Goal: Information Seeking & Learning: Learn about a topic

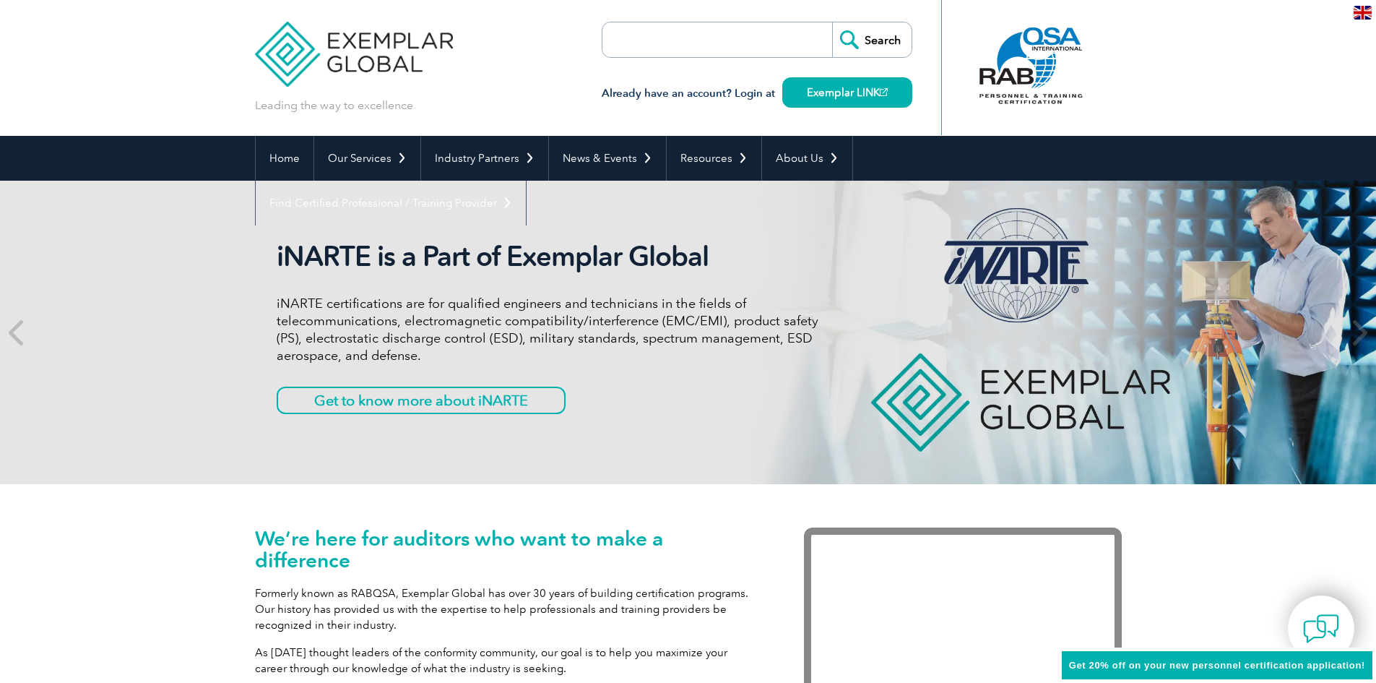
click at [684, 43] on input "search" at bounding box center [686, 39] width 152 height 35
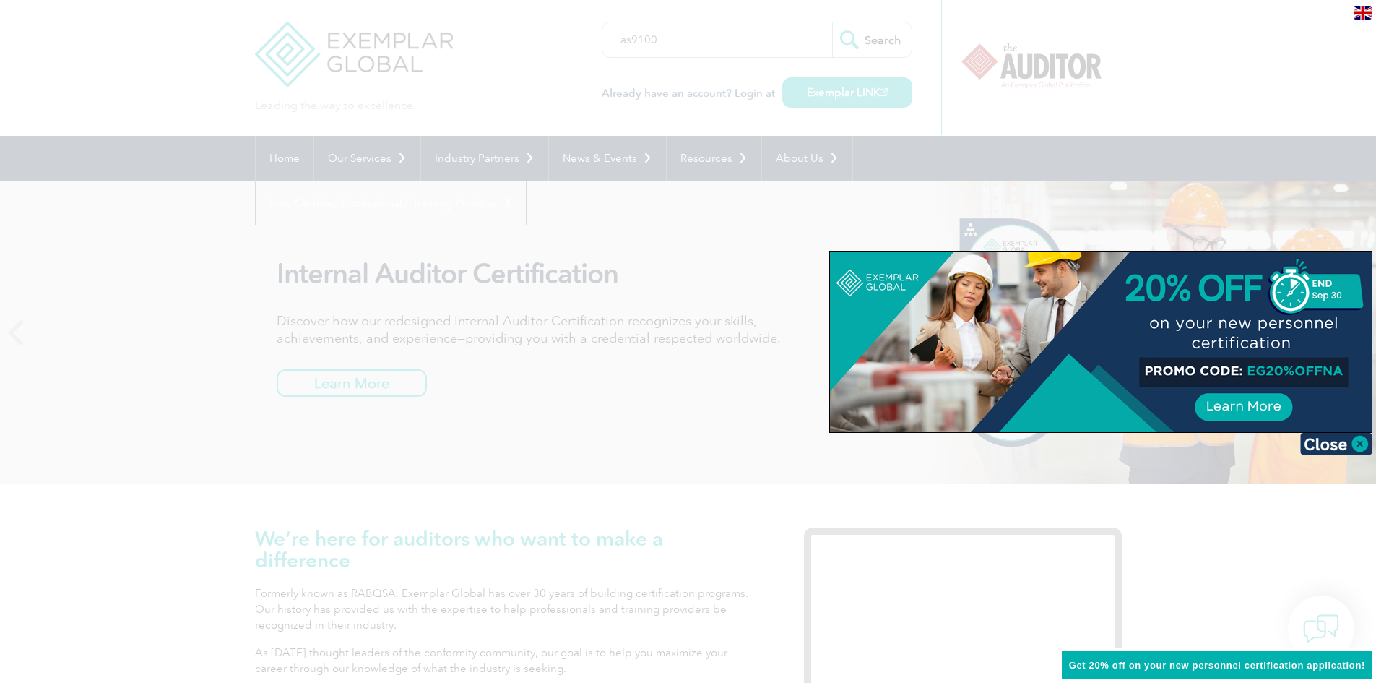
click at [832, 22] on input "Search" at bounding box center [871, 39] width 79 height 35
type input "as9100"
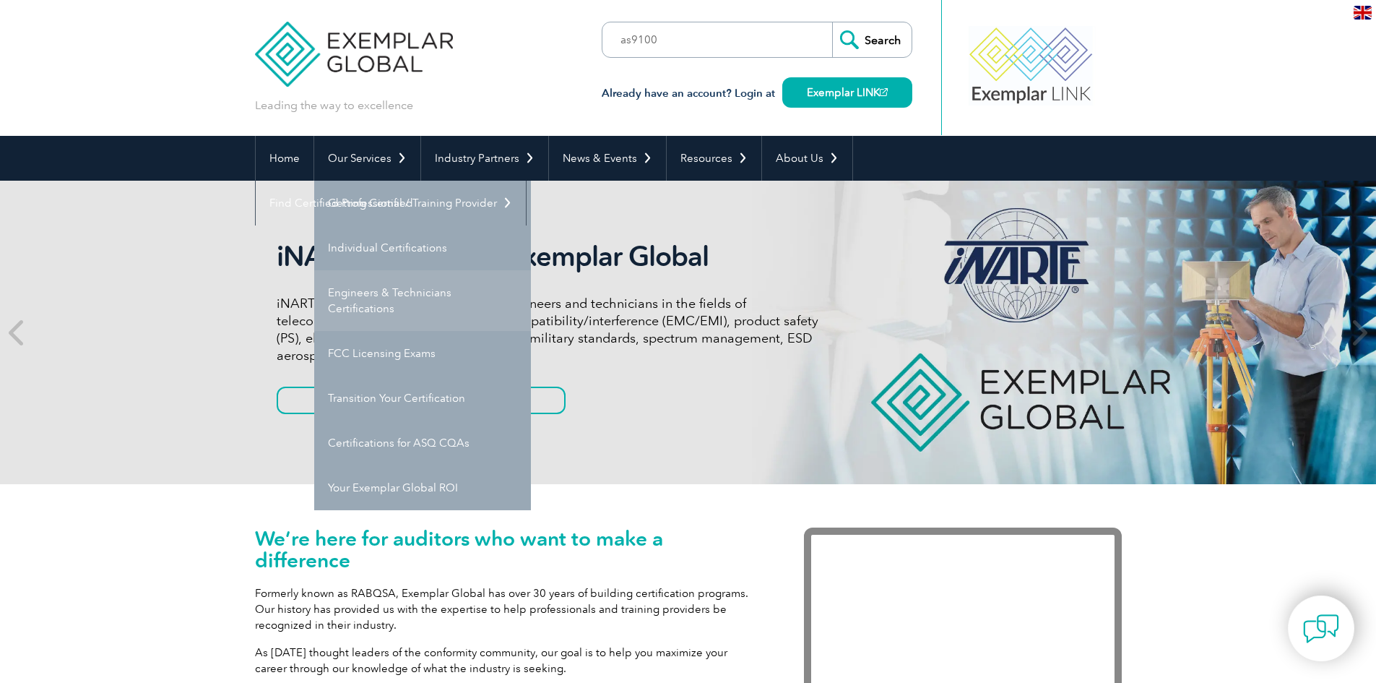
click at [393, 302] on link "Engineers & Technicians Certifications" at bounding box center [422, 300] width 217 height 61
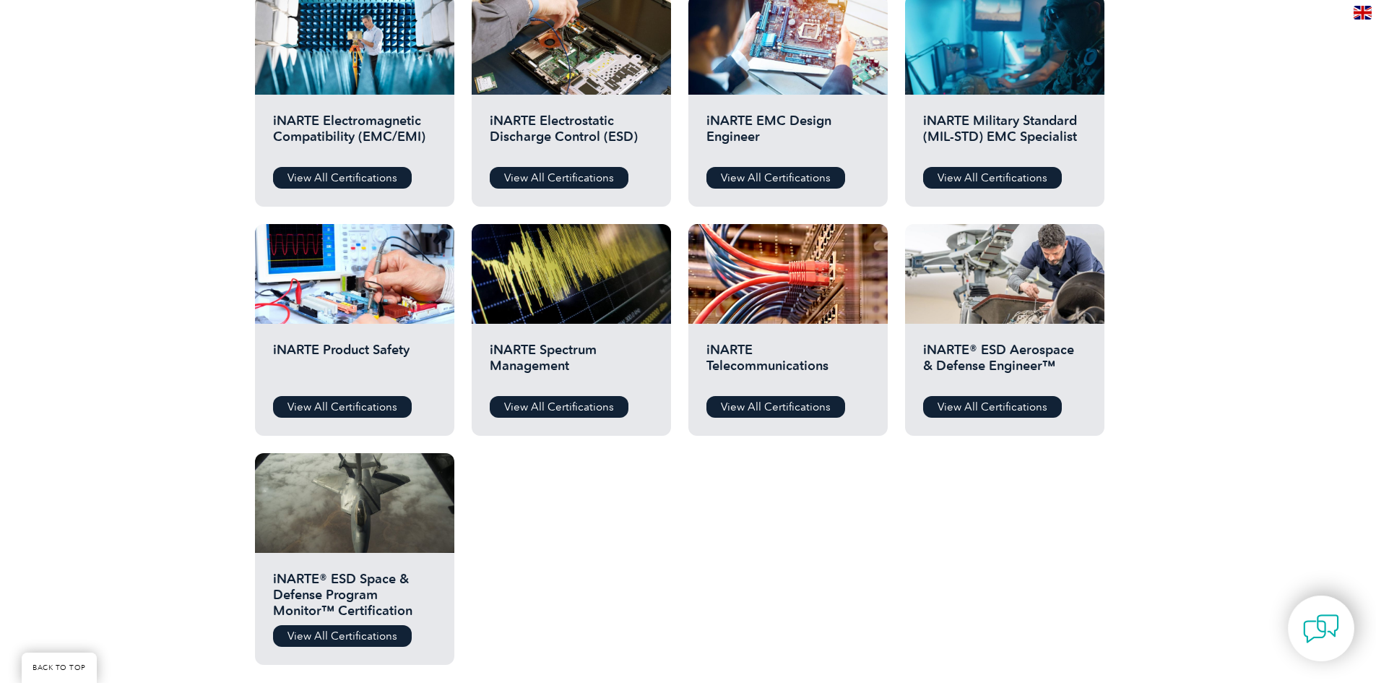
scroll to position [578, 0]
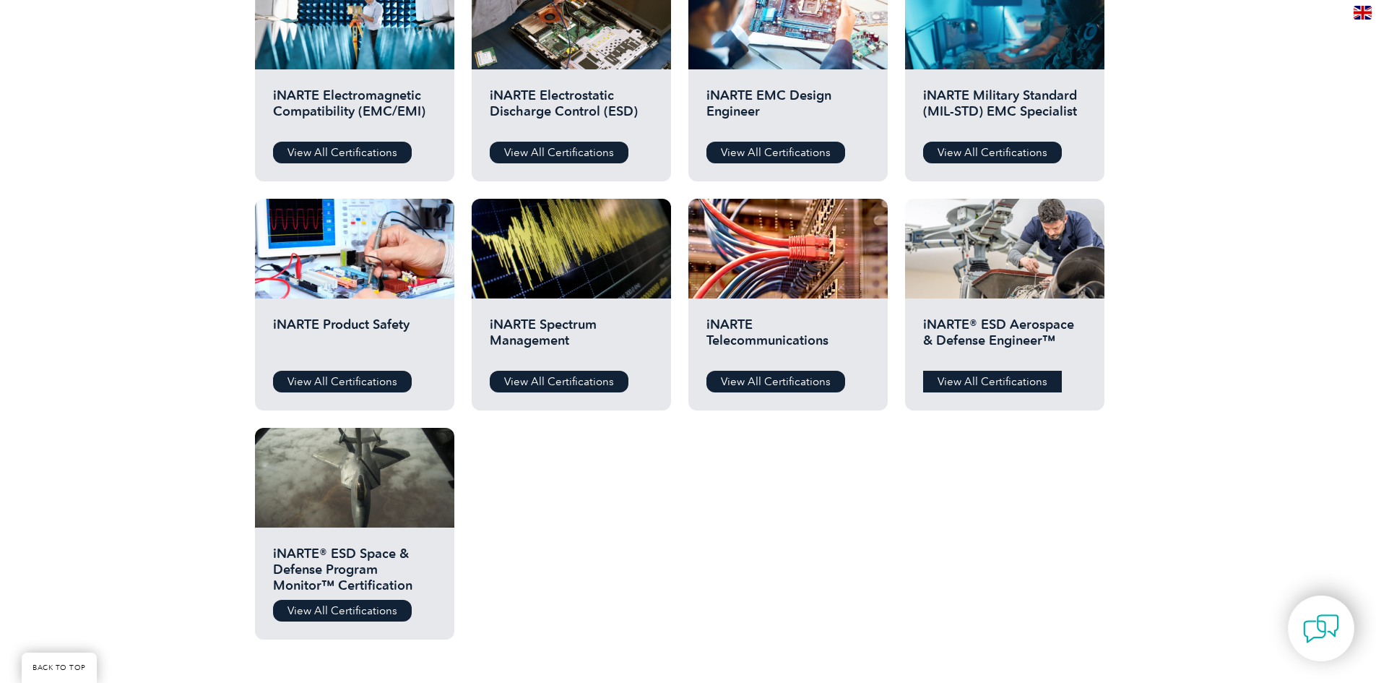
click at [1012, 384] on link "View All Certifications" at bounding box center [992, 382] width 139 height 22
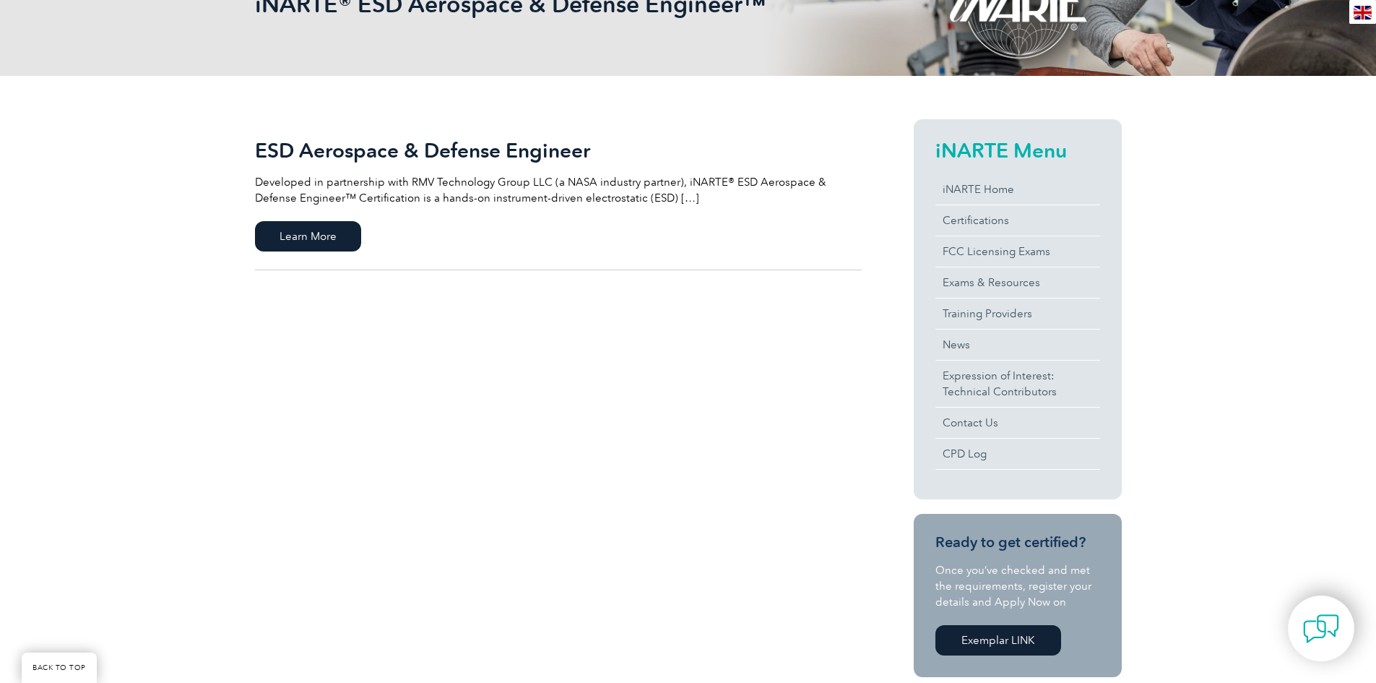
scroll to position [217, 0]
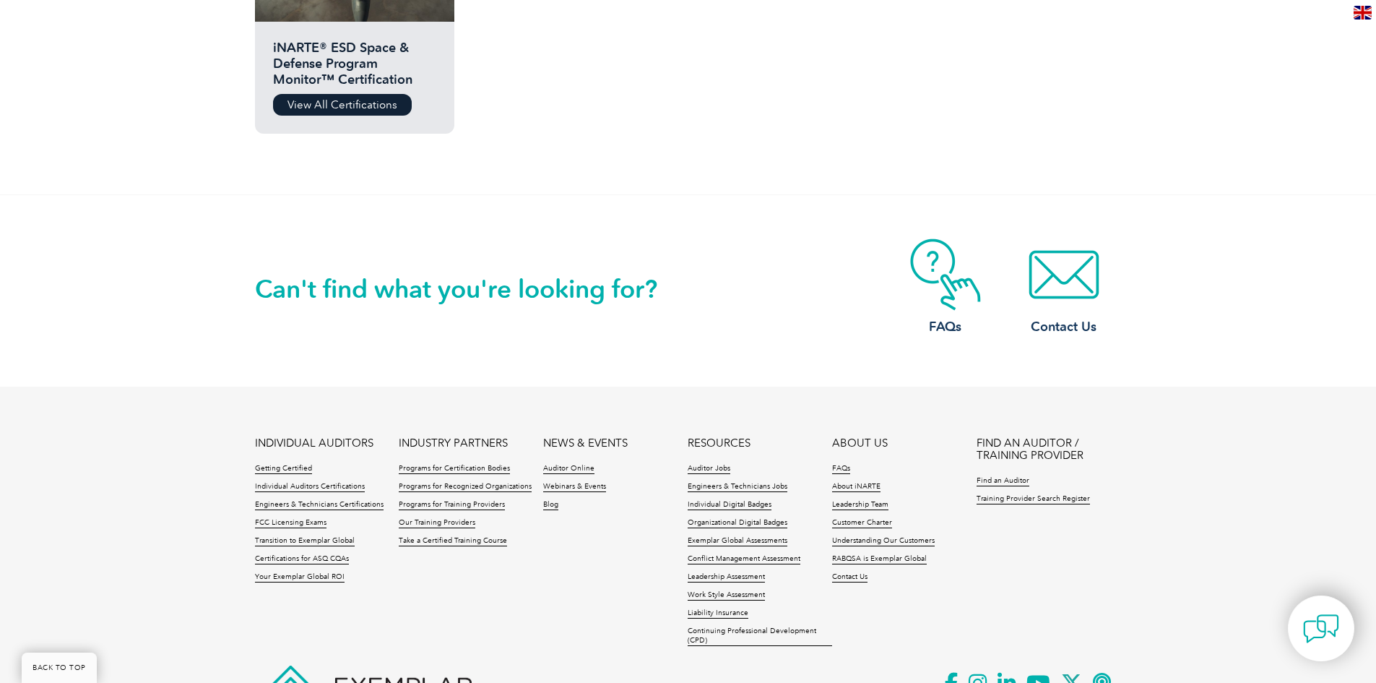
scroll to position [1181, 0]
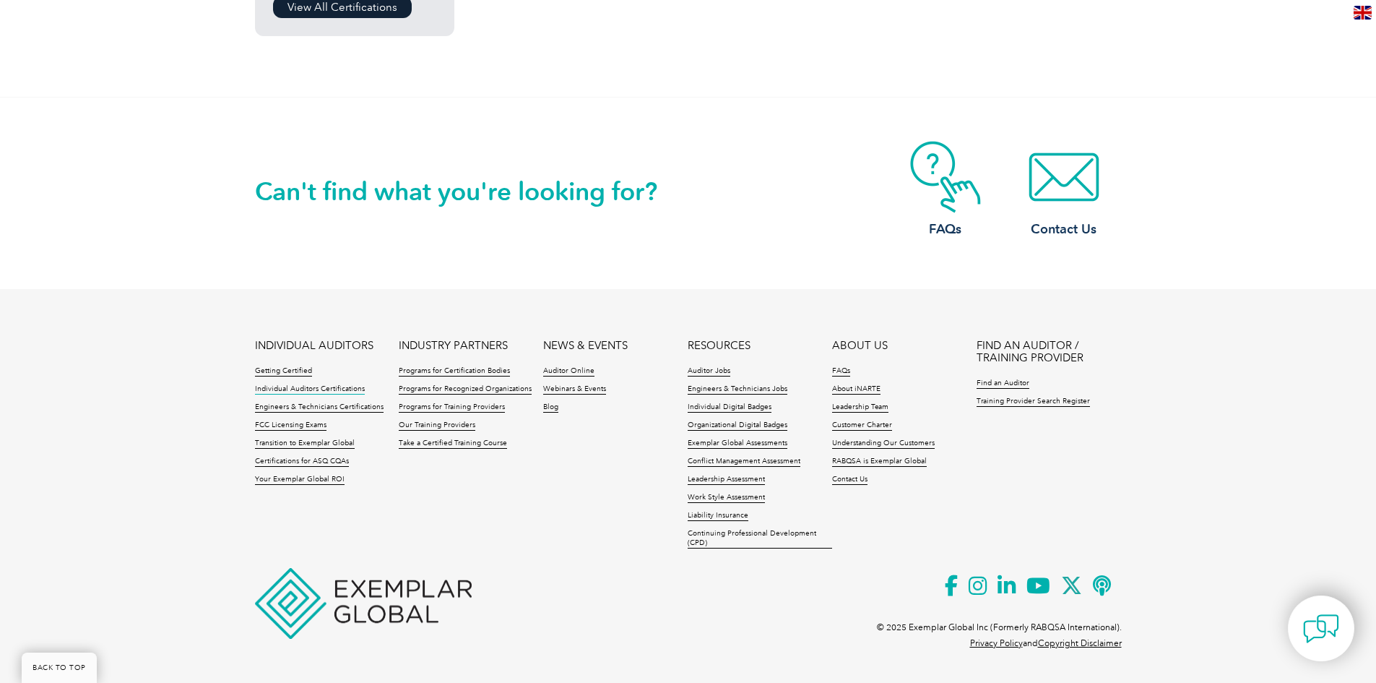
click at [316, 389] on link "Individual Auditors Certifications" at bounding box center [310, 389] width 110 height 10
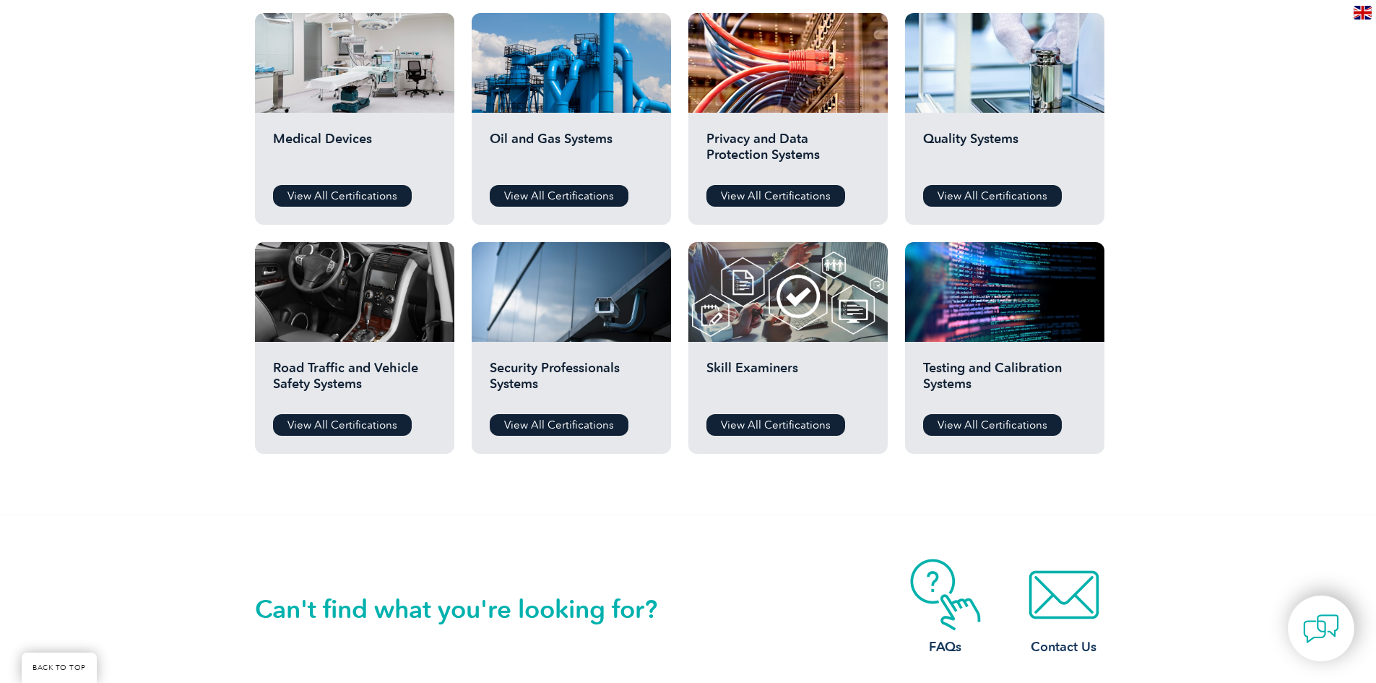
scroll to position [832, 0]
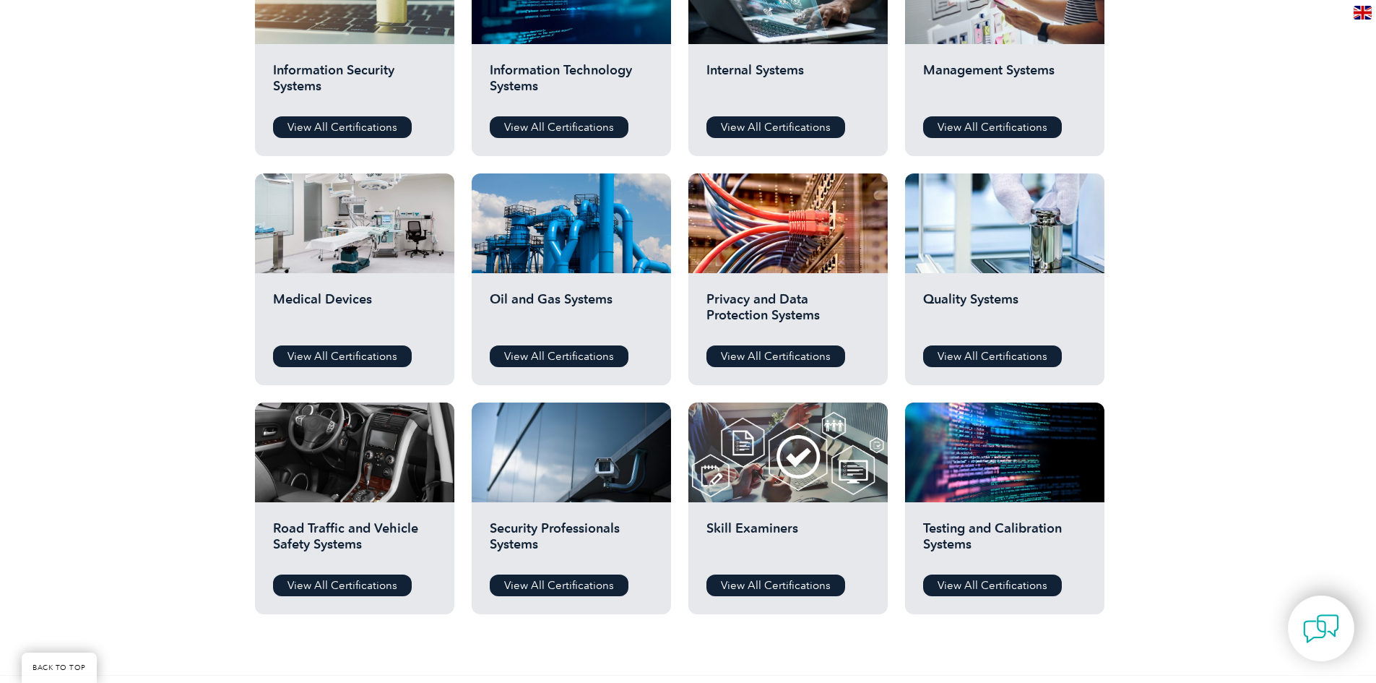
click at [1076, 301] on h2 "Quality Systems" at bounding box center [1004, 312] width 163 height 43
click at [1027, 358] on link "View All Certifications" at bounding box center [992, 356] width 139 height 22
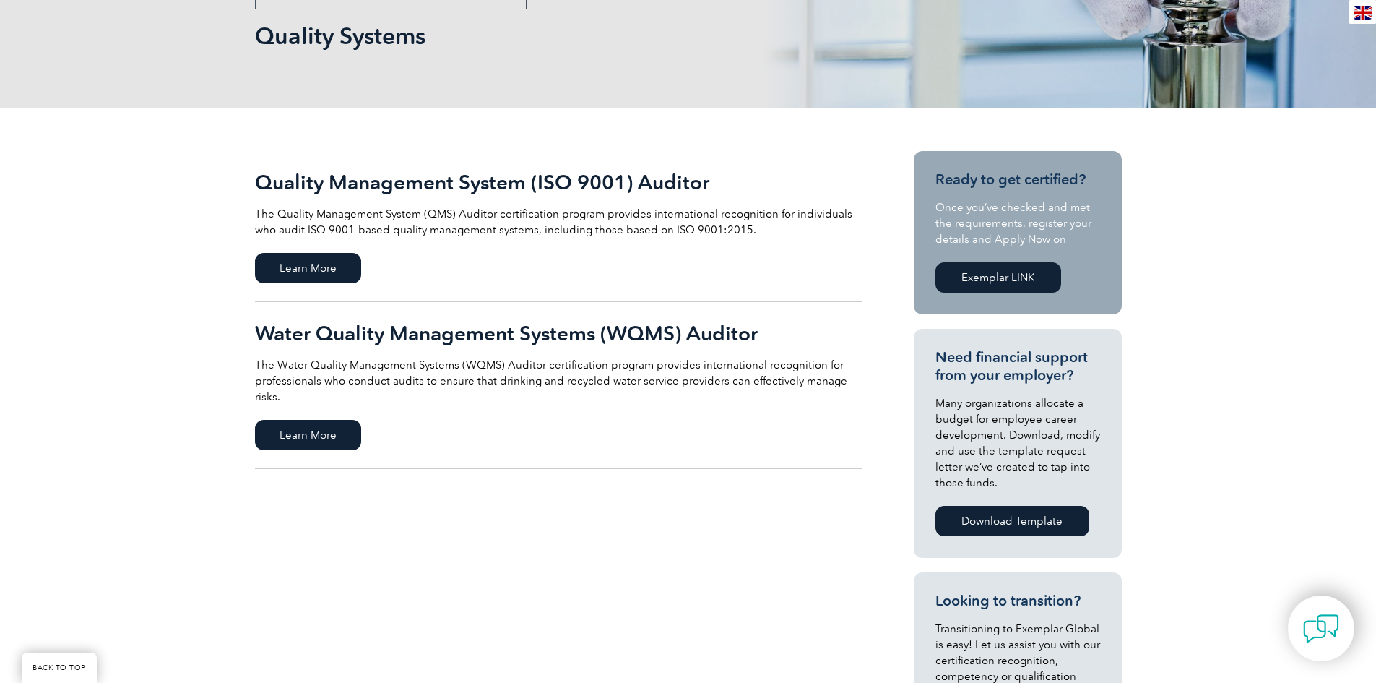
scroll to position [145, 0]
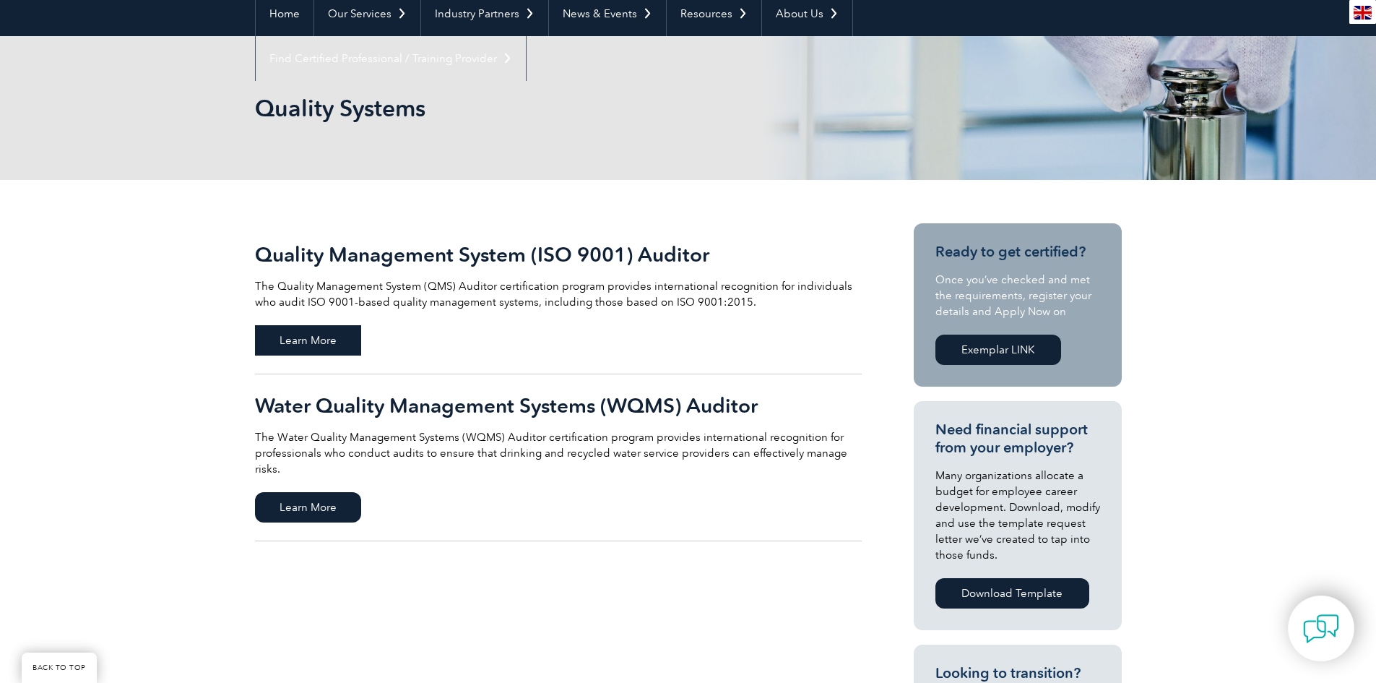
drag, startPoint x: 321, startPoint y: 329, endPoint x: 330, endPoint y: 329, distance: 9.4
click at [322, 329] on span "Learn More" at bounding box center [308, 340] width 106 height 30
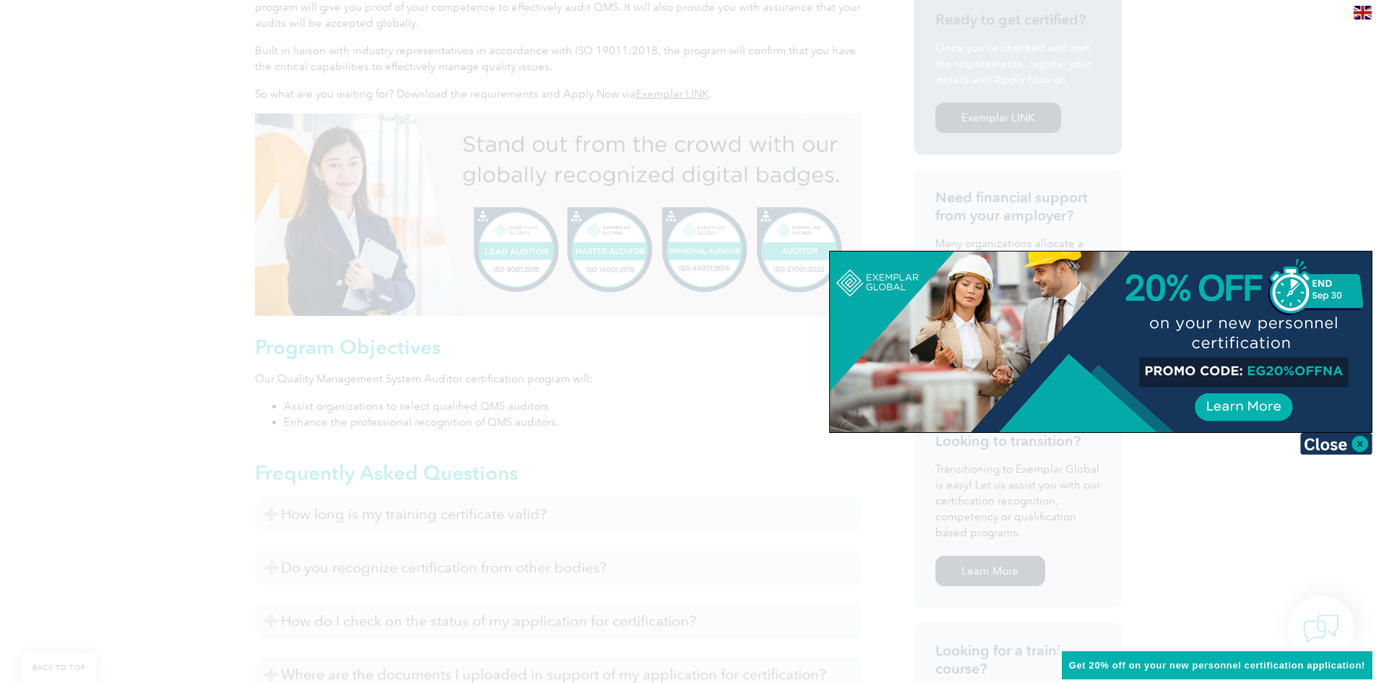
scroll to position [506, 0]
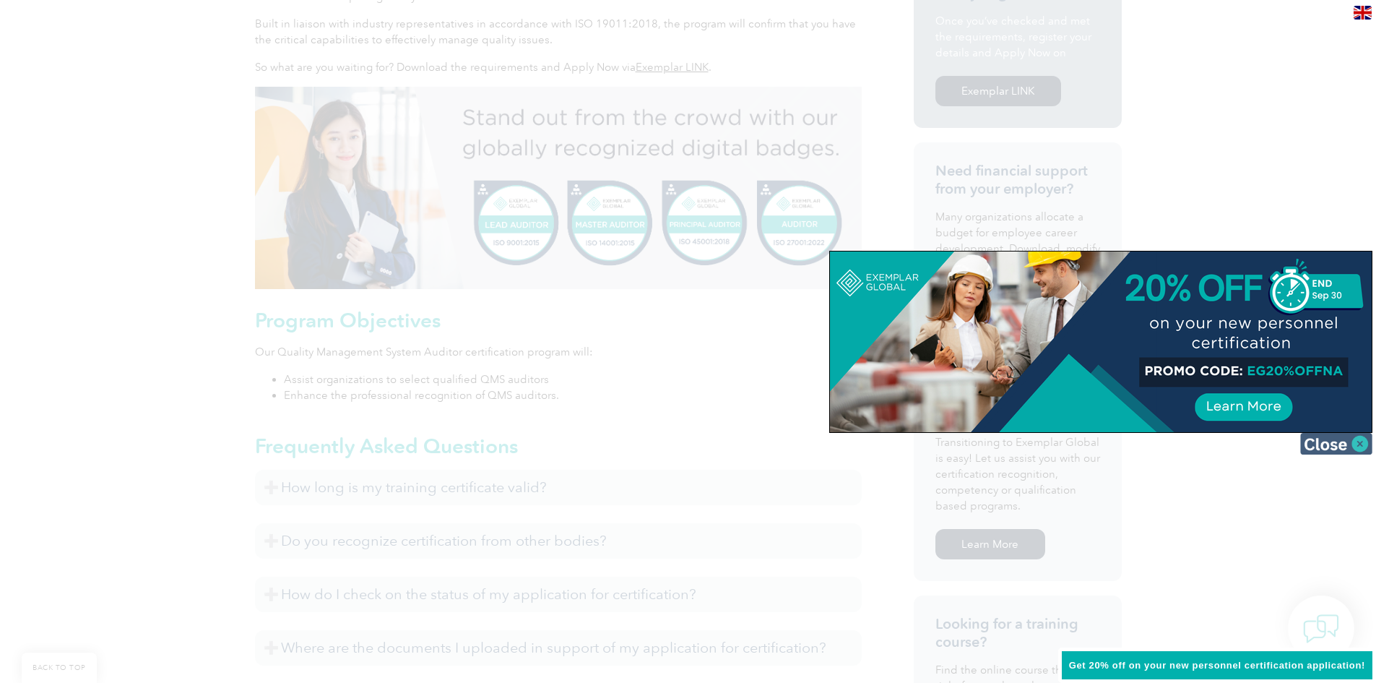
click at [1359, 443] on img at bounding box center [1337, 444] width 72 height 22
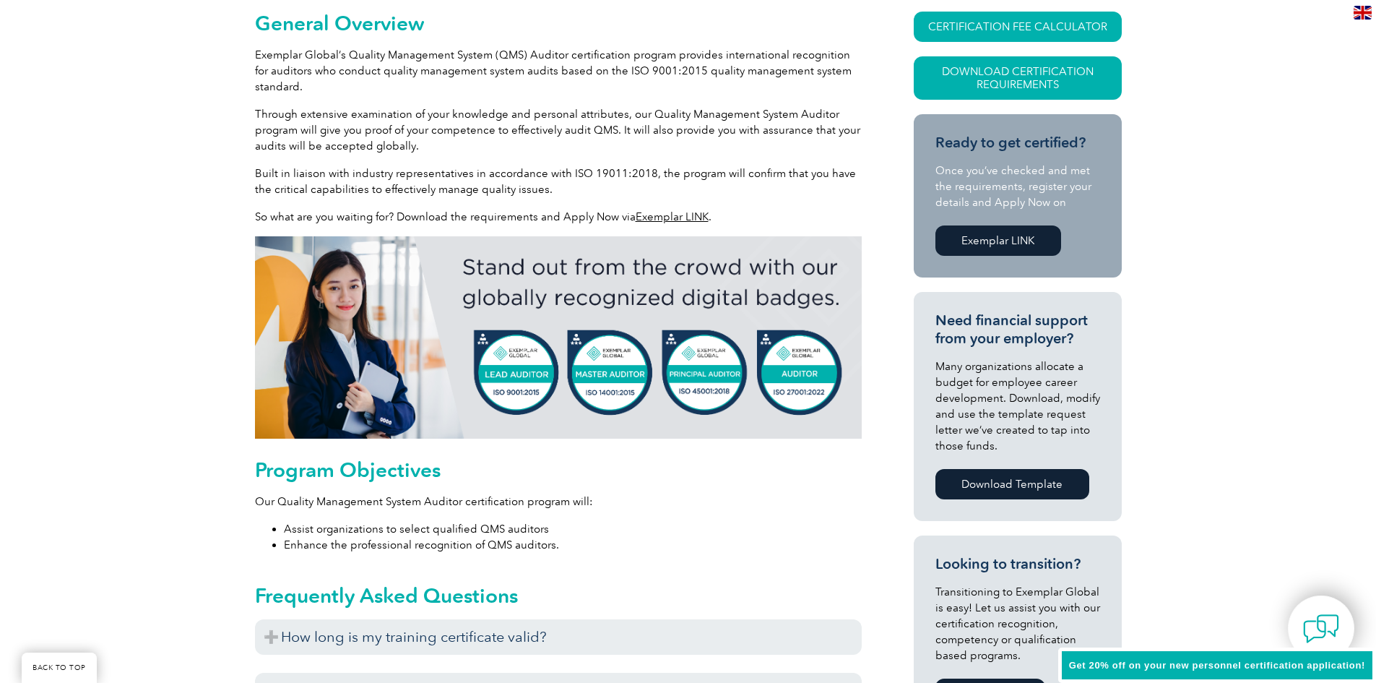
scroll to position [434, 0]
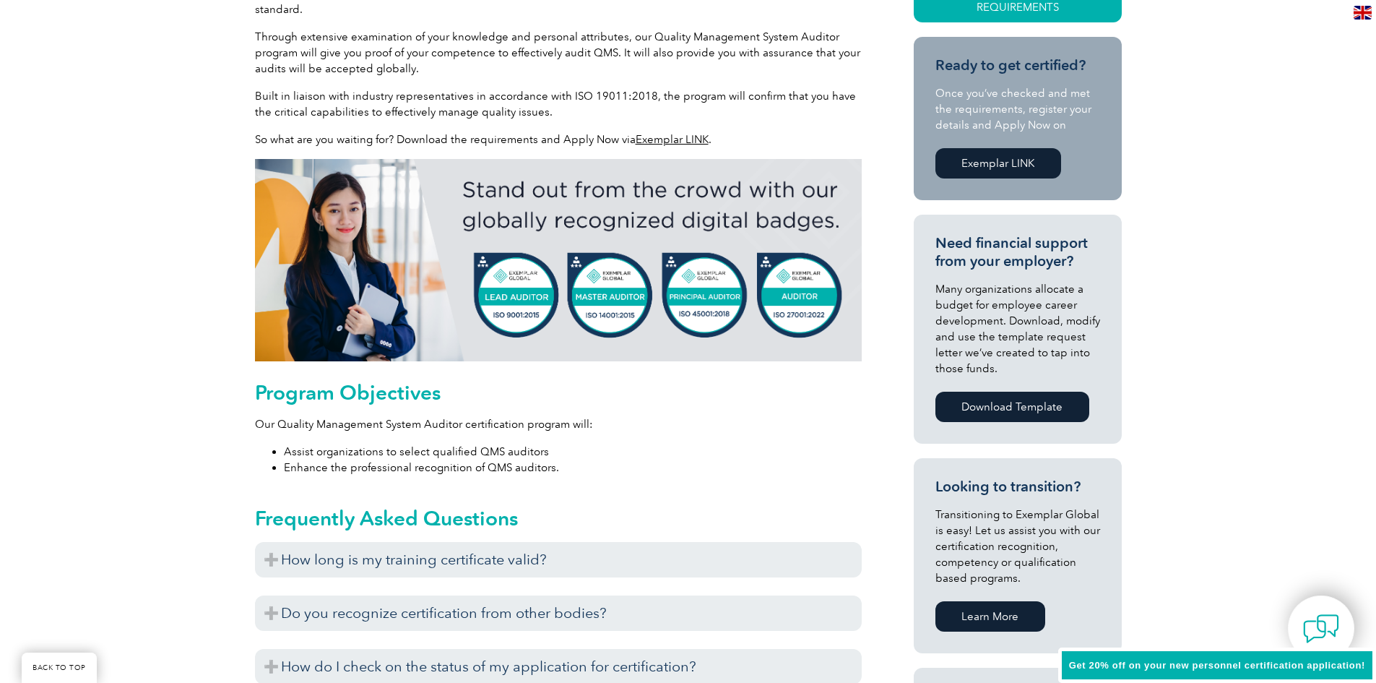
click at [496, 289] on img at bounding box center [558, 260] width 607 height 202
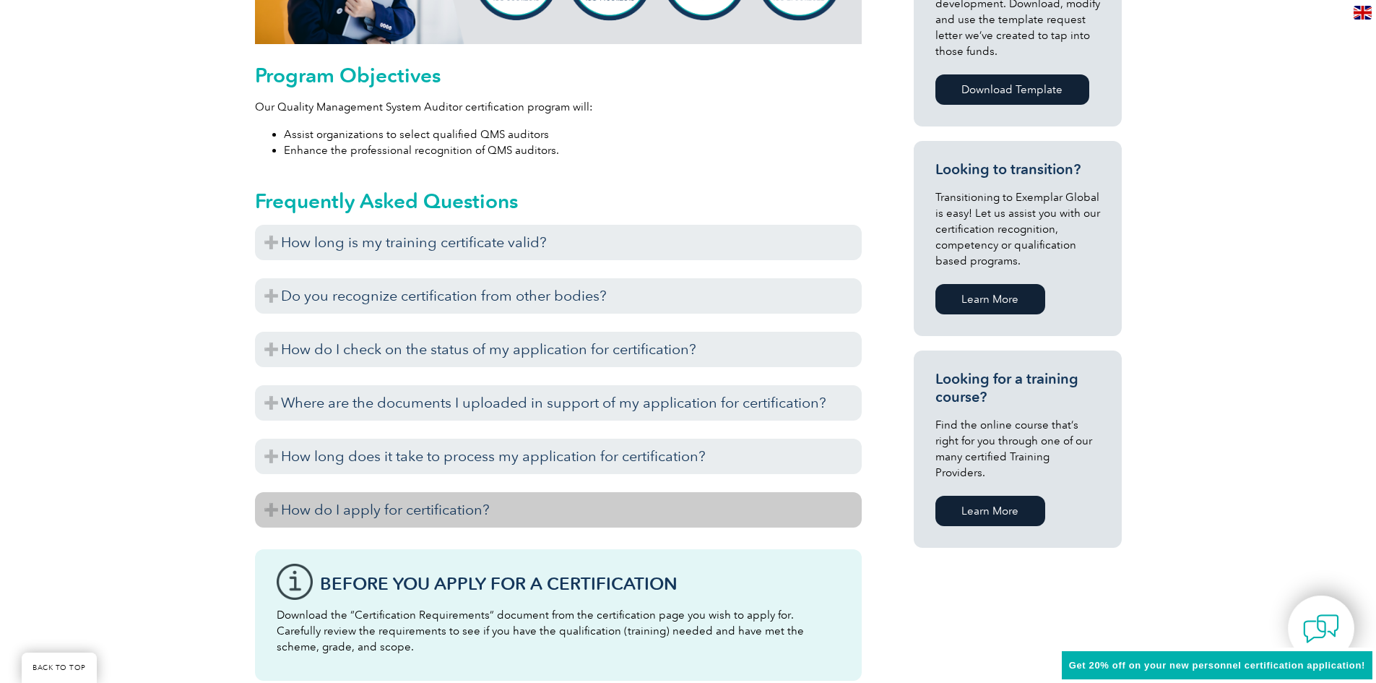
scroll to position [723, 0]
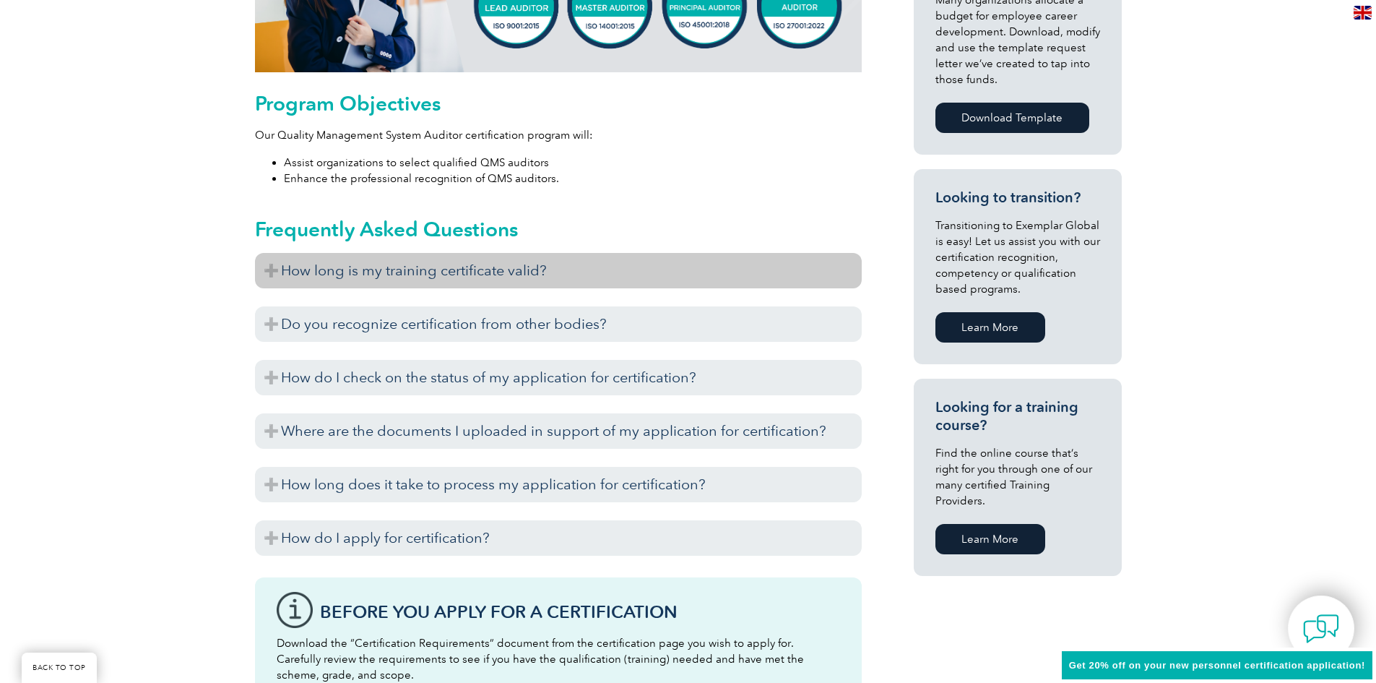
click at [275, 267] on h3 "How long is my training certificate valid?" at bounding box center [558, 270] width 607 height 35
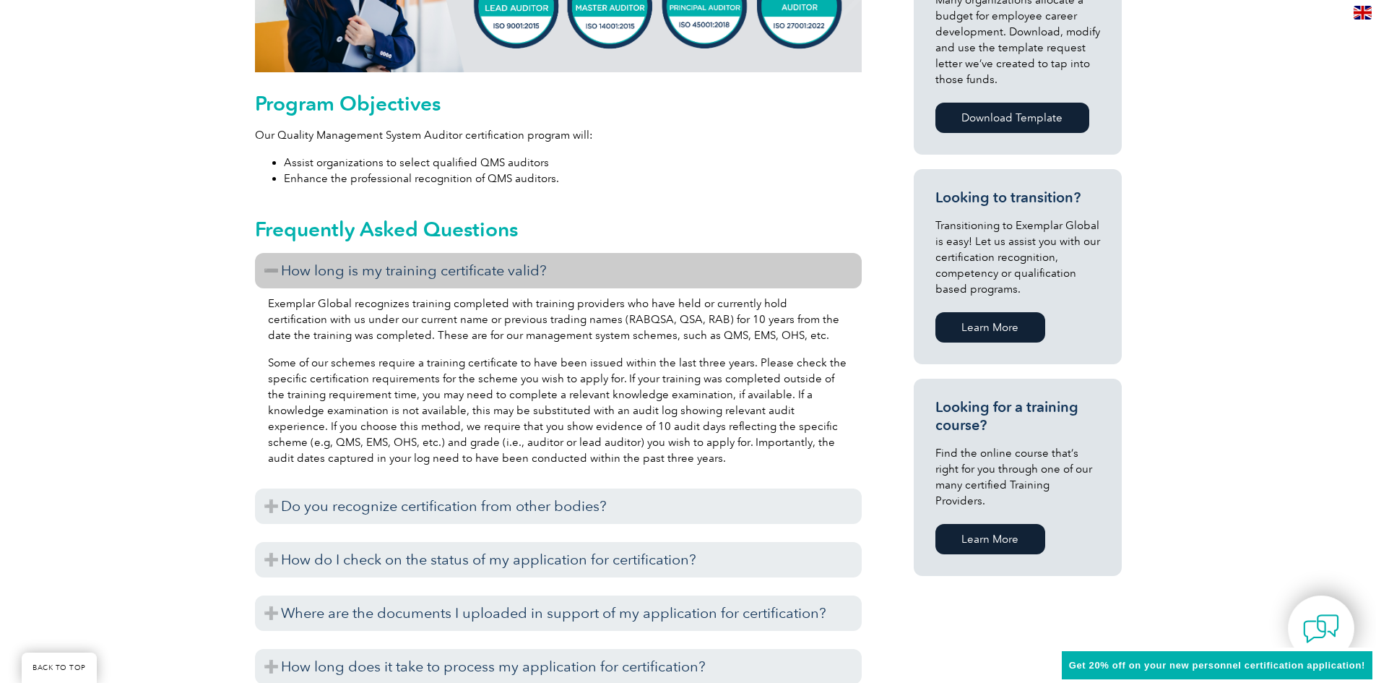
click at [280, 267] on h3 "How long is my training certificate valid?" at bounding box center [558, 270] width 607 height 35
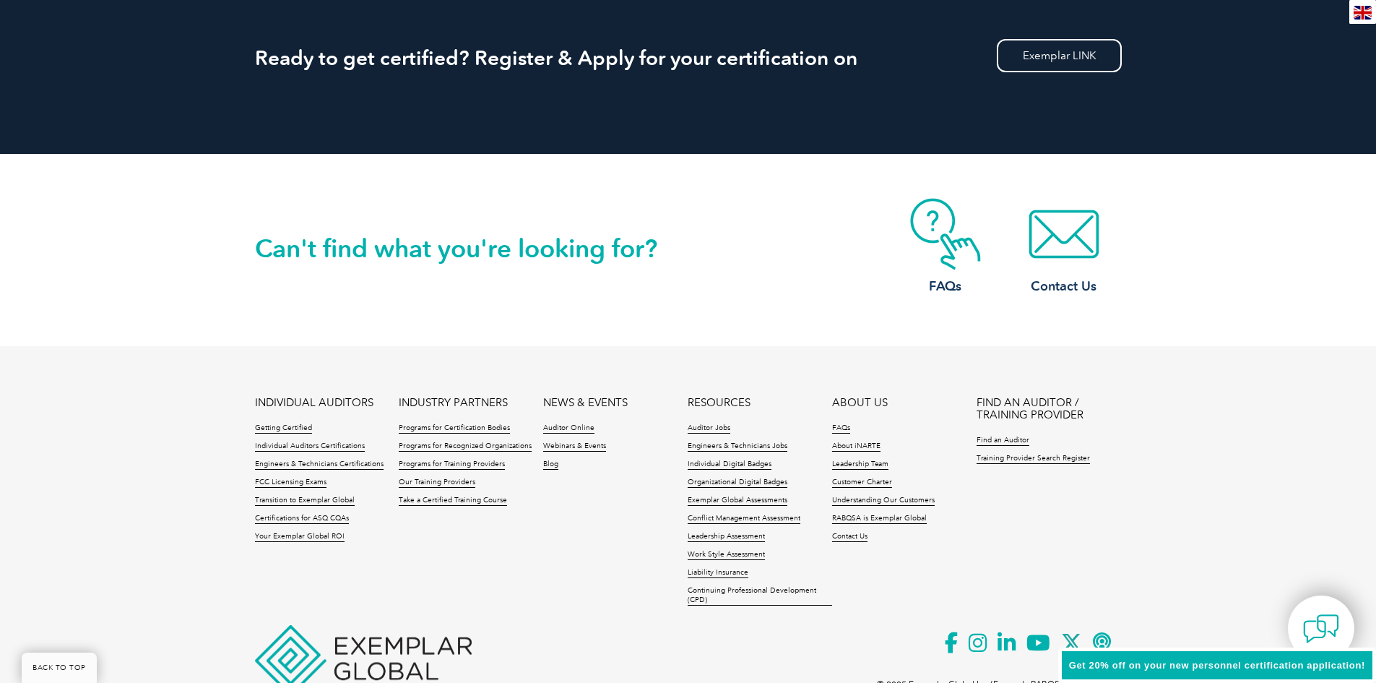
scroll to position [1946, 0]
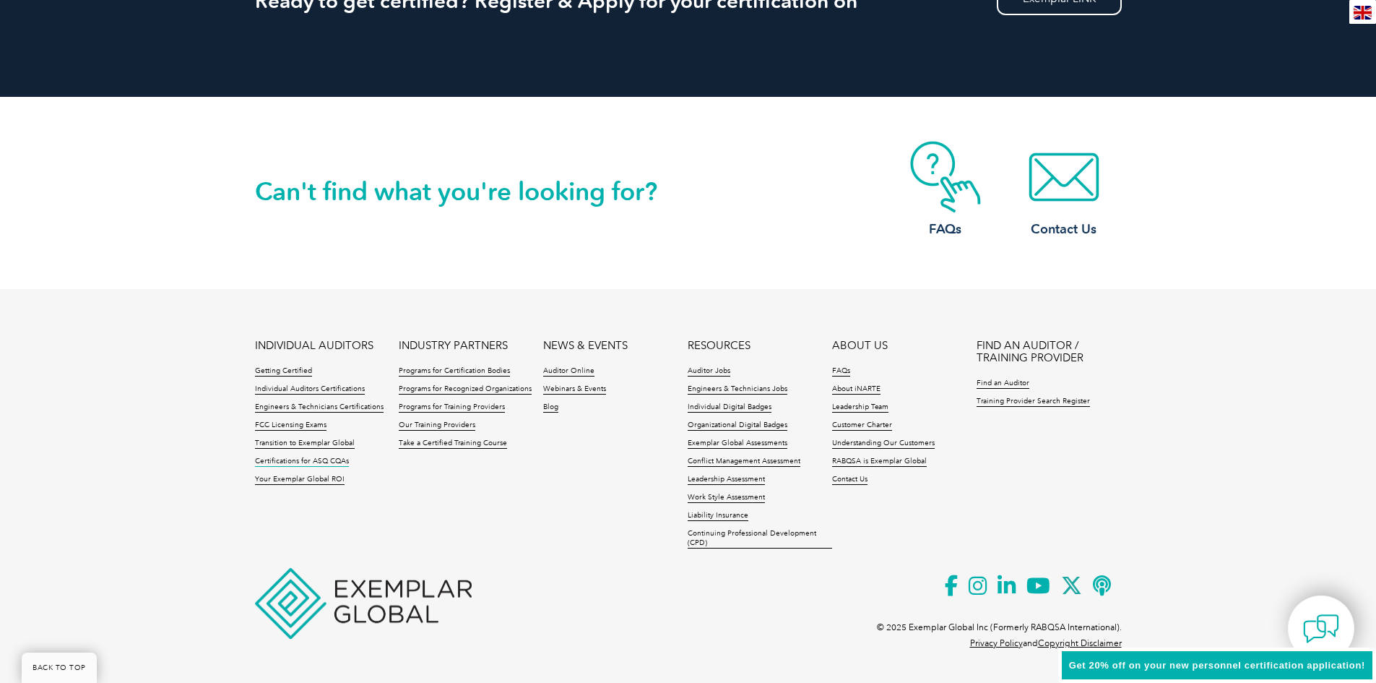
click at [323, 461] on link "Certifications for ASQ CQAs" at bounding box center [302, 462] width 94 height 10
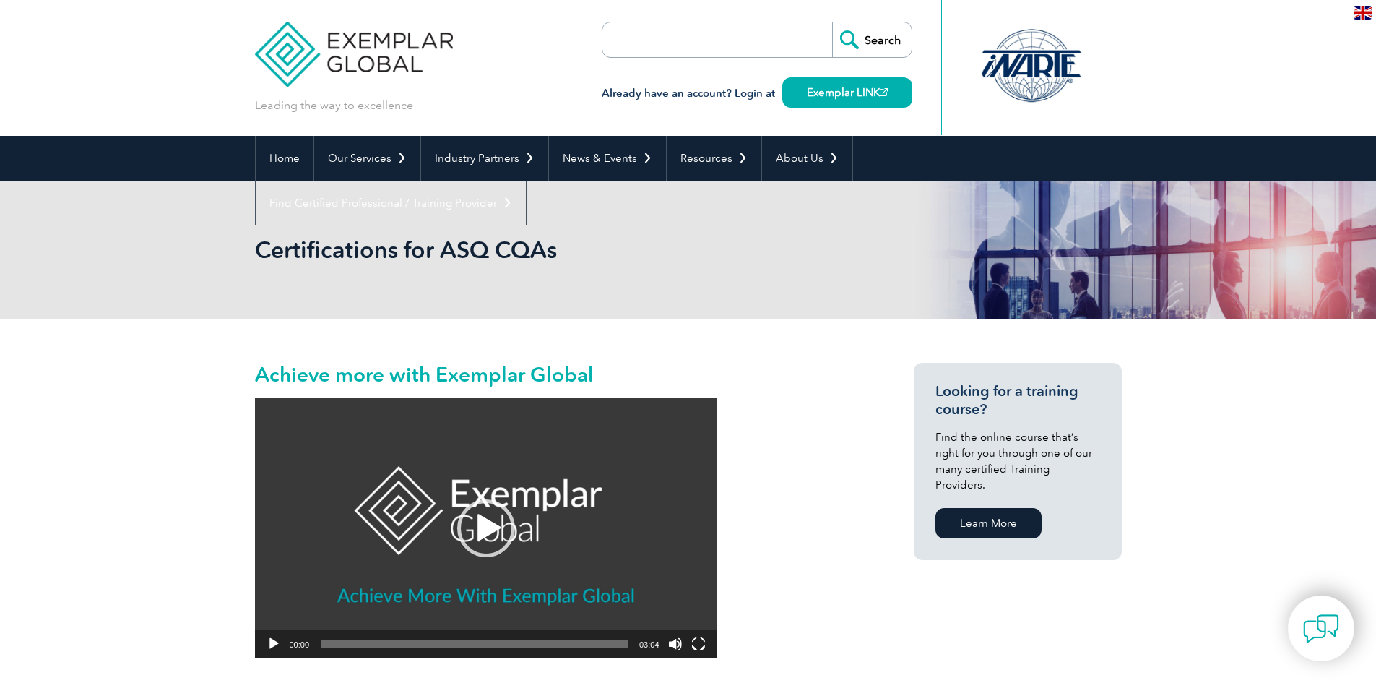
click at [742, 34] on input "search" at bounding box center [686, 39] width 152 height 35
type input "as9100 lead auditer"
click at [877, 39] on input "Search" at bounding box center [871, 39] width 79 height 35
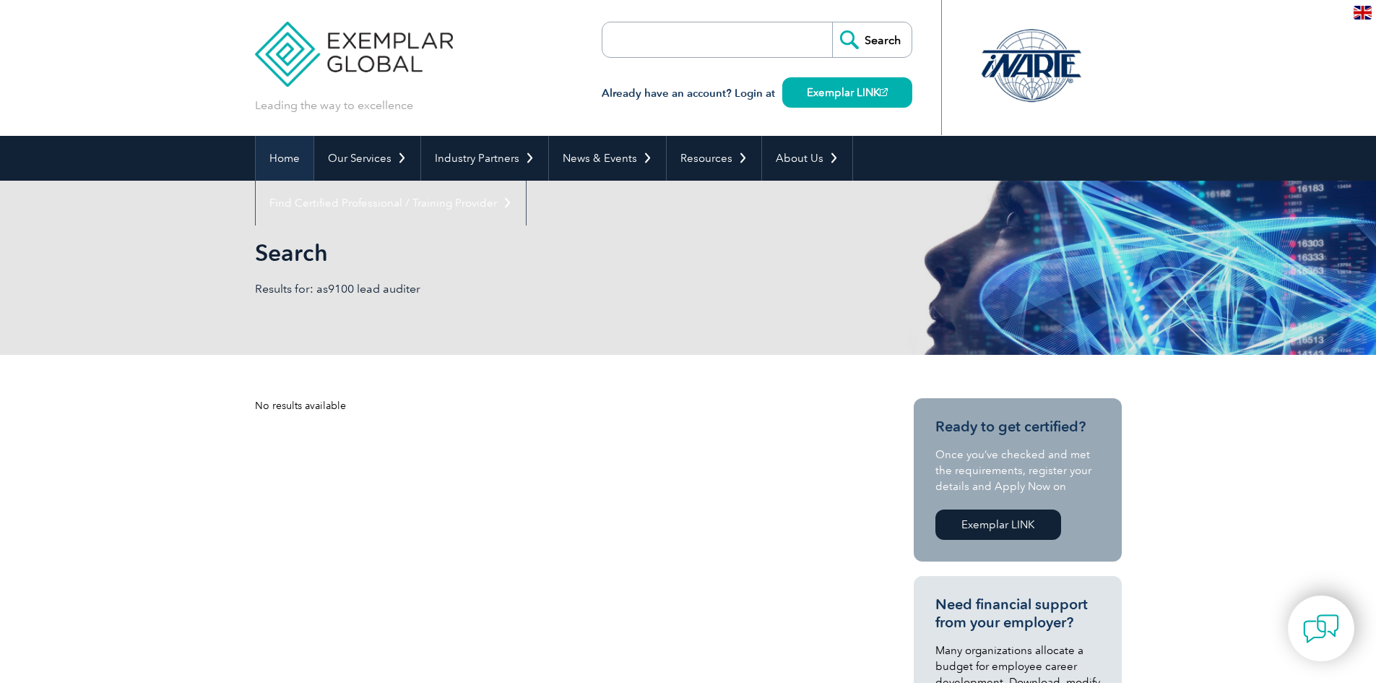
click at [283, 155] on link "Home" at bounding box center [285, 158] width 58 height 45
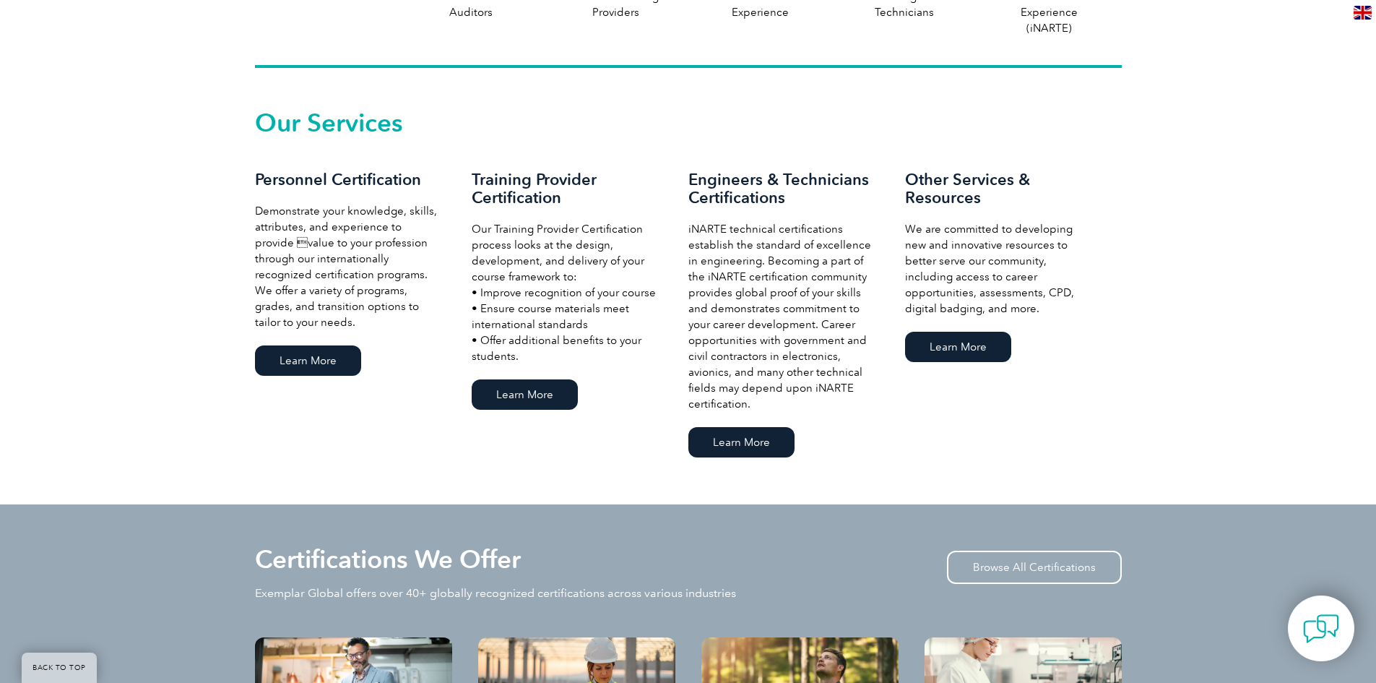
scroll to position [939, 0]
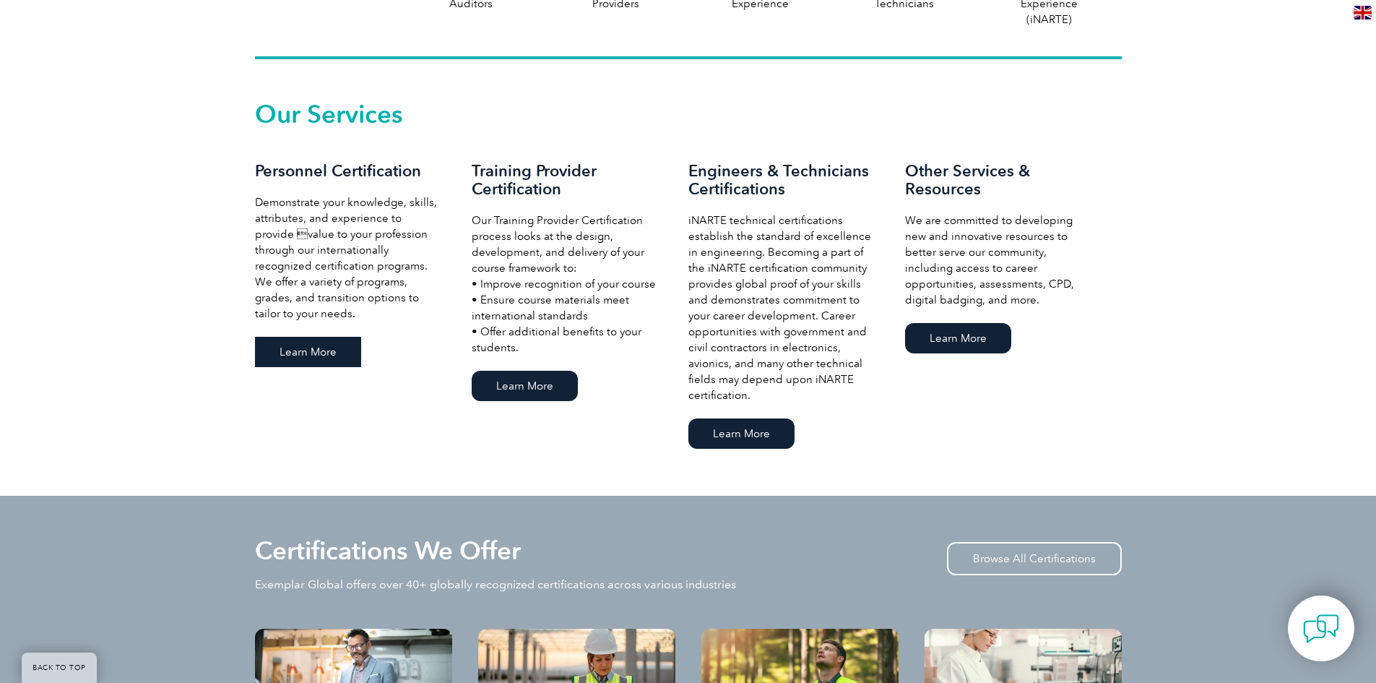
click at [309, 343] on link "Learn More" at bounding box center [308, 352] width 106 height 30
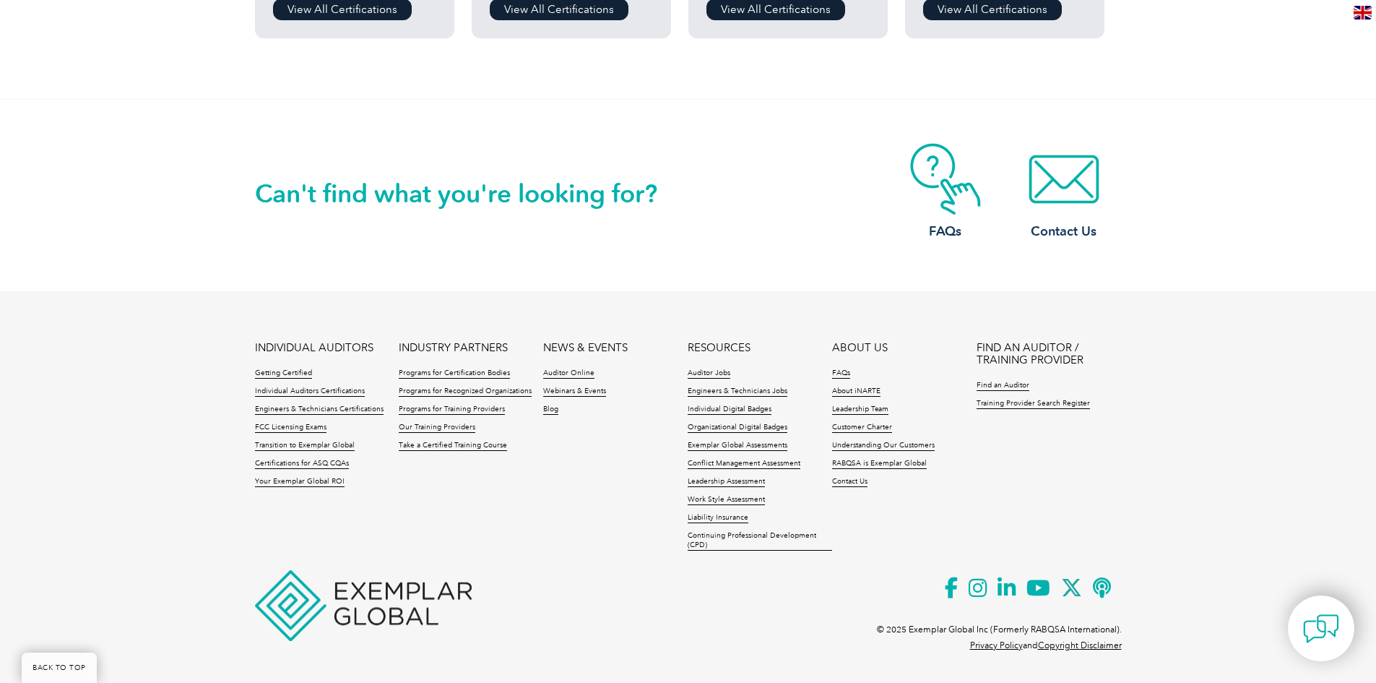
scroll to position [1410, 0]
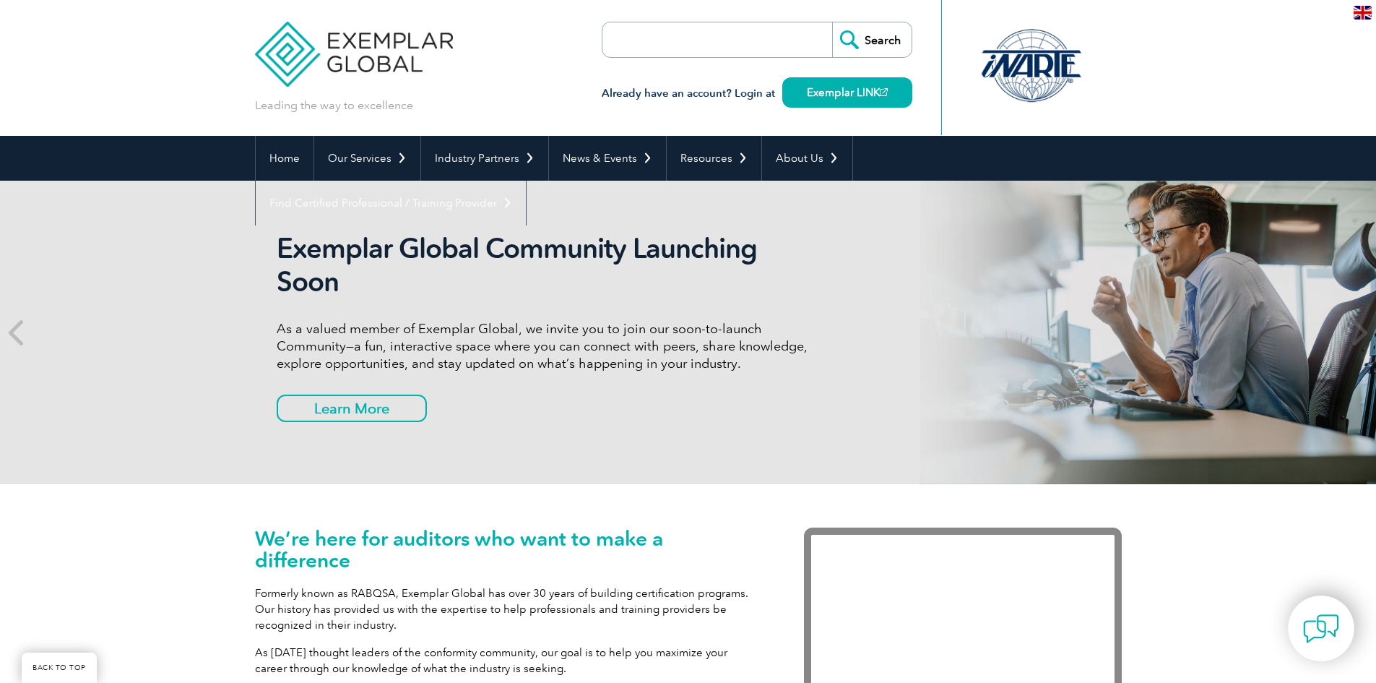
scroll to position [938, 0]
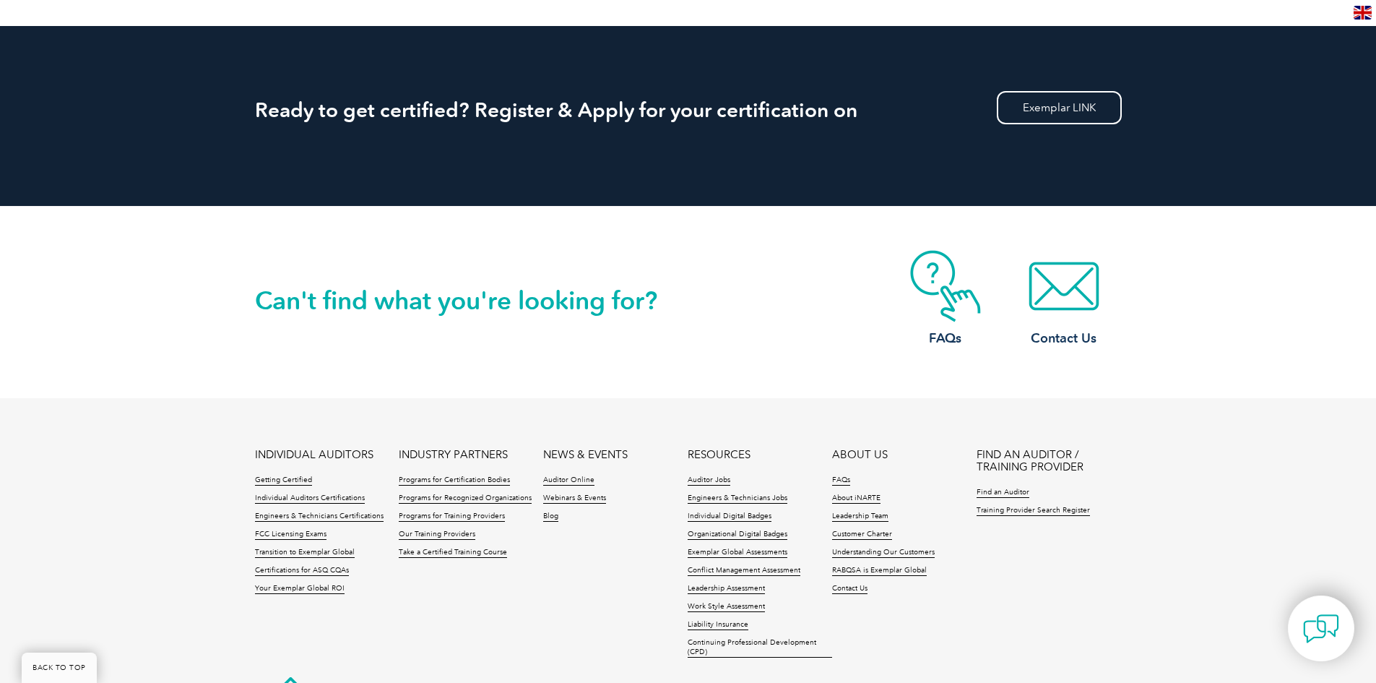
scroll to position [1657, 0]
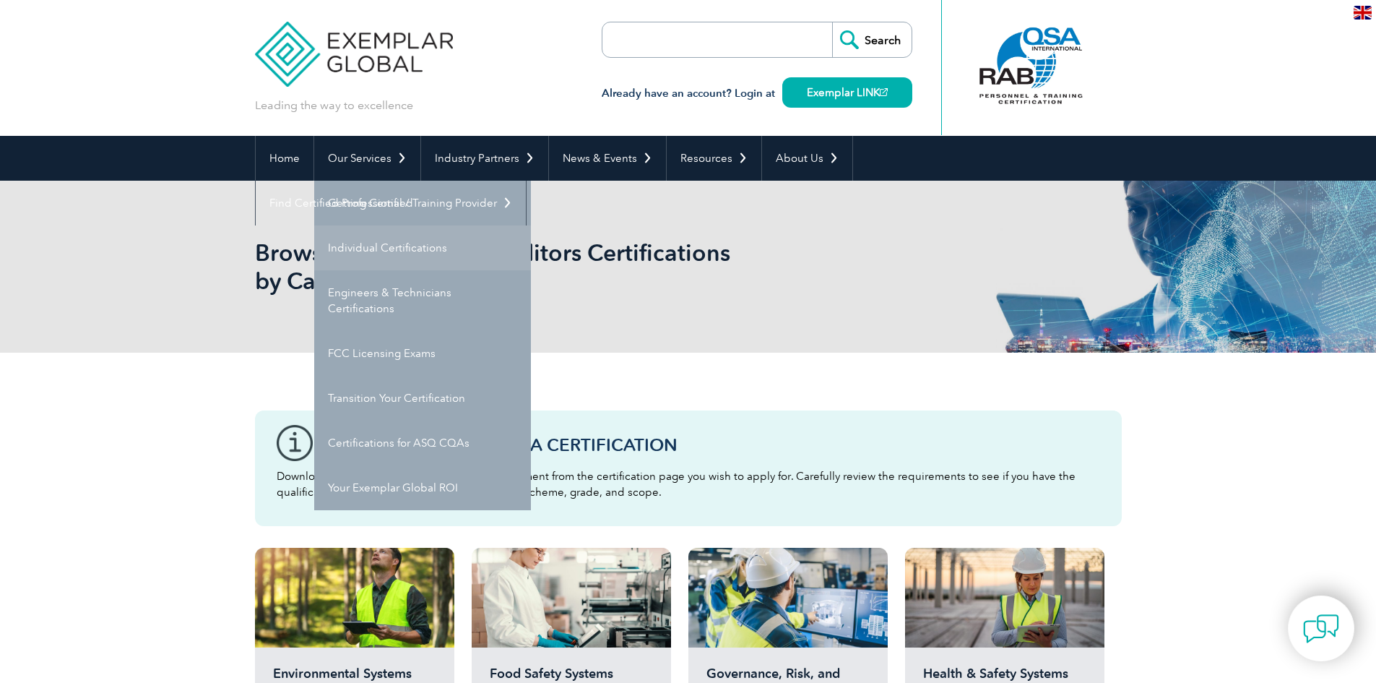
click at [402, 259] on link "Individual Certifications" at bounding box center [422, 247] width 217 height 45
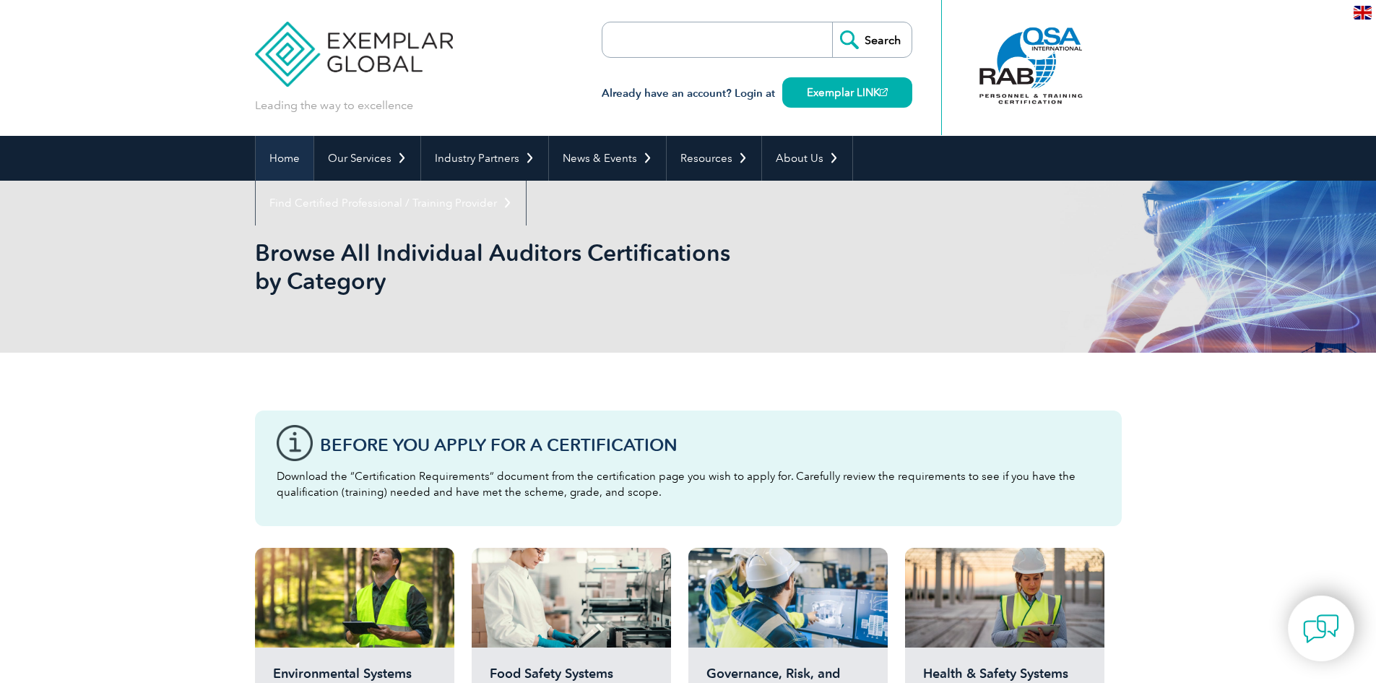
click at [301, 152] on link "Home" at bounding box center [285, 158] width 58 height 45
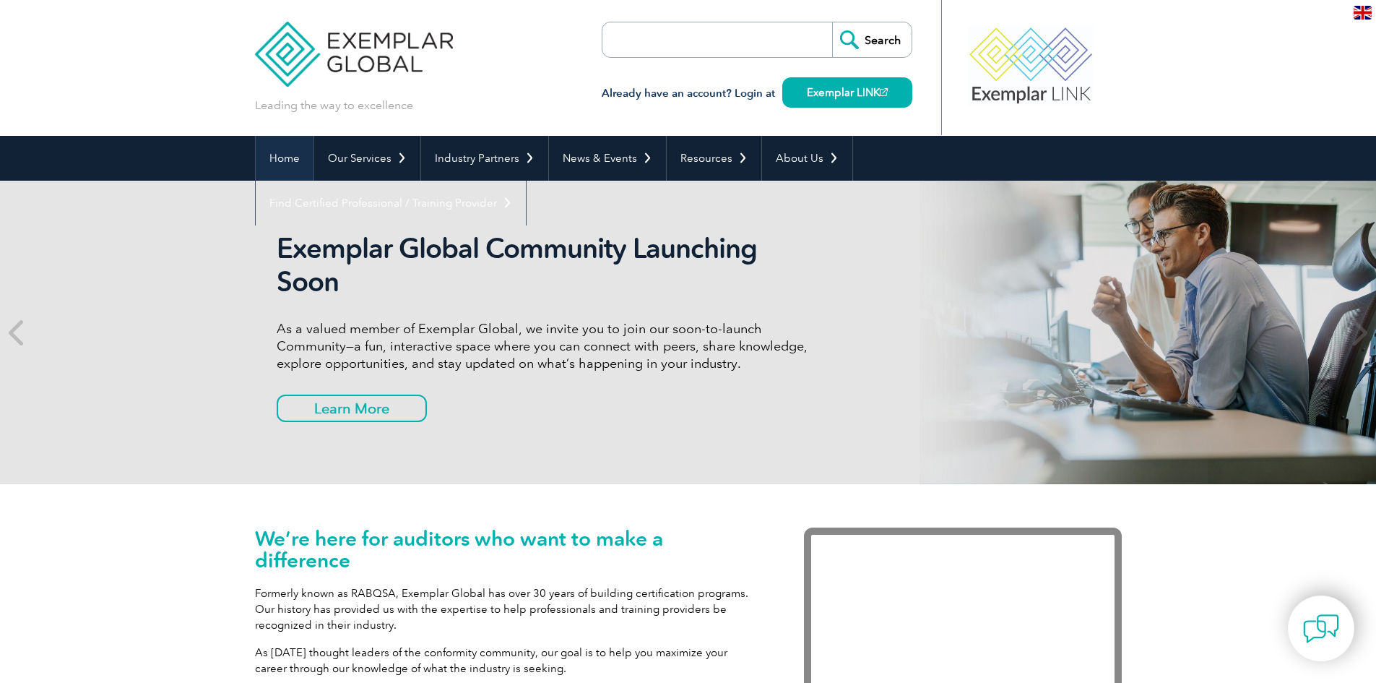
click at [290, 162] on link "Home" at bounding box center [285, 158] width 58 height 45
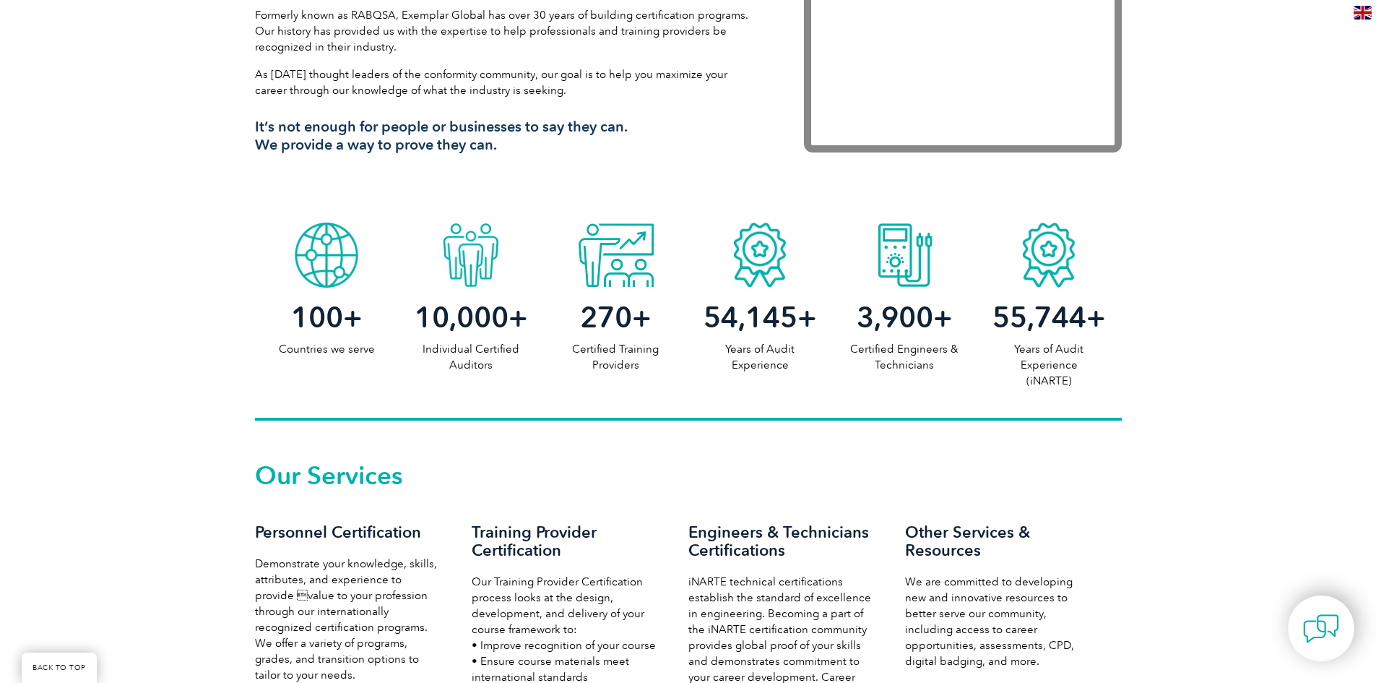
scroll to position [654, 0]
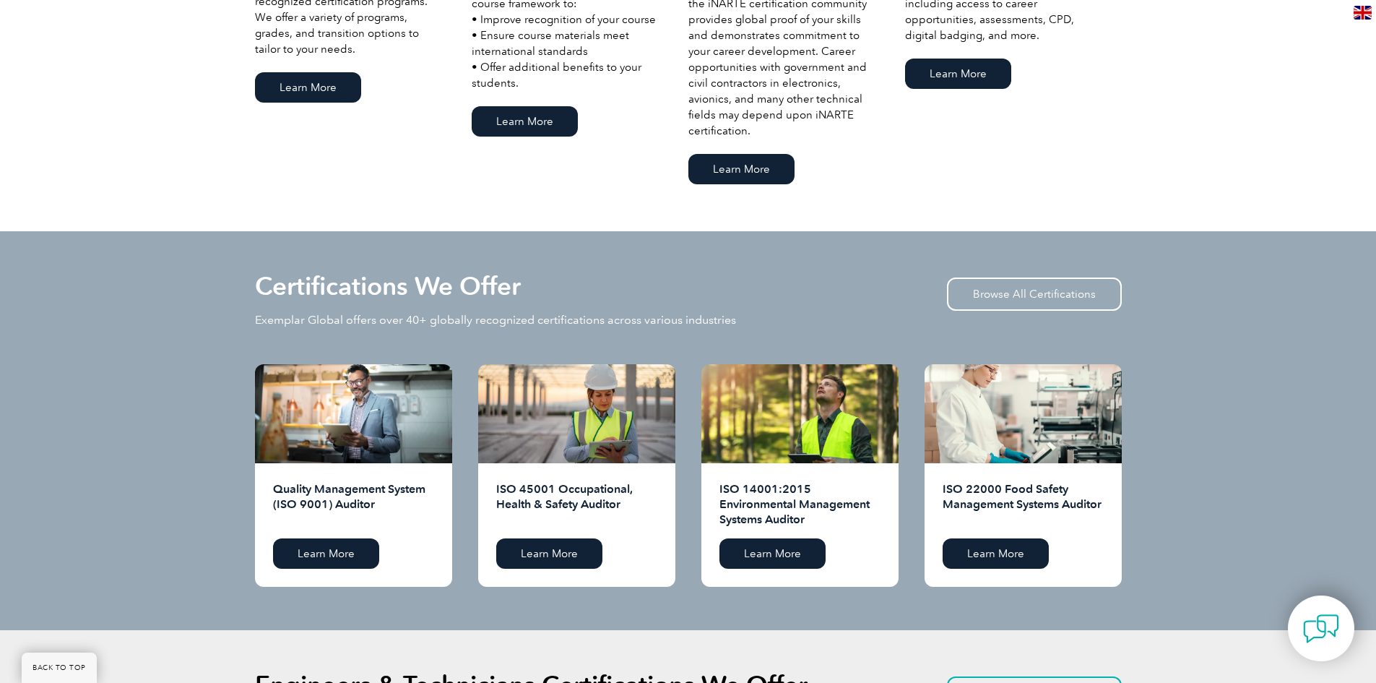
scroll to position [1373, 0]
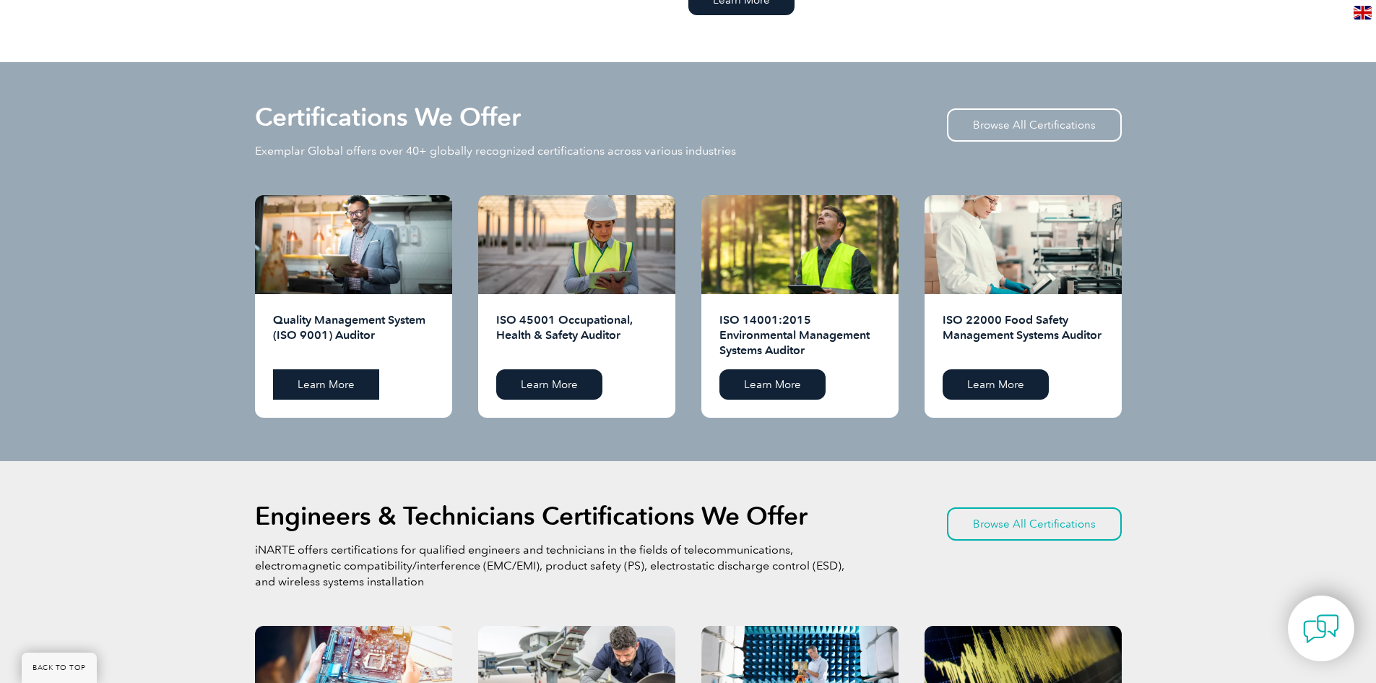
click at [348, 379] on link "Learn More" at bounding box center [326, 384] width 106 height 30
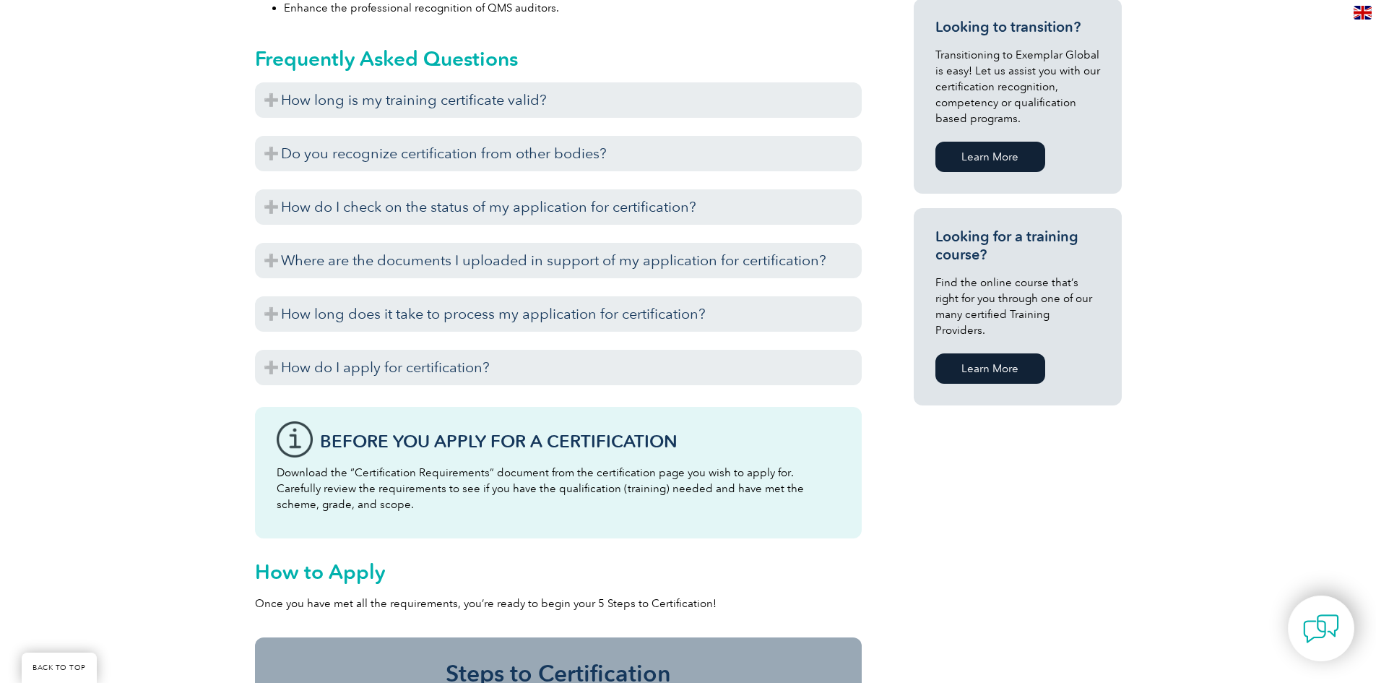
scroll to position [867, 0]
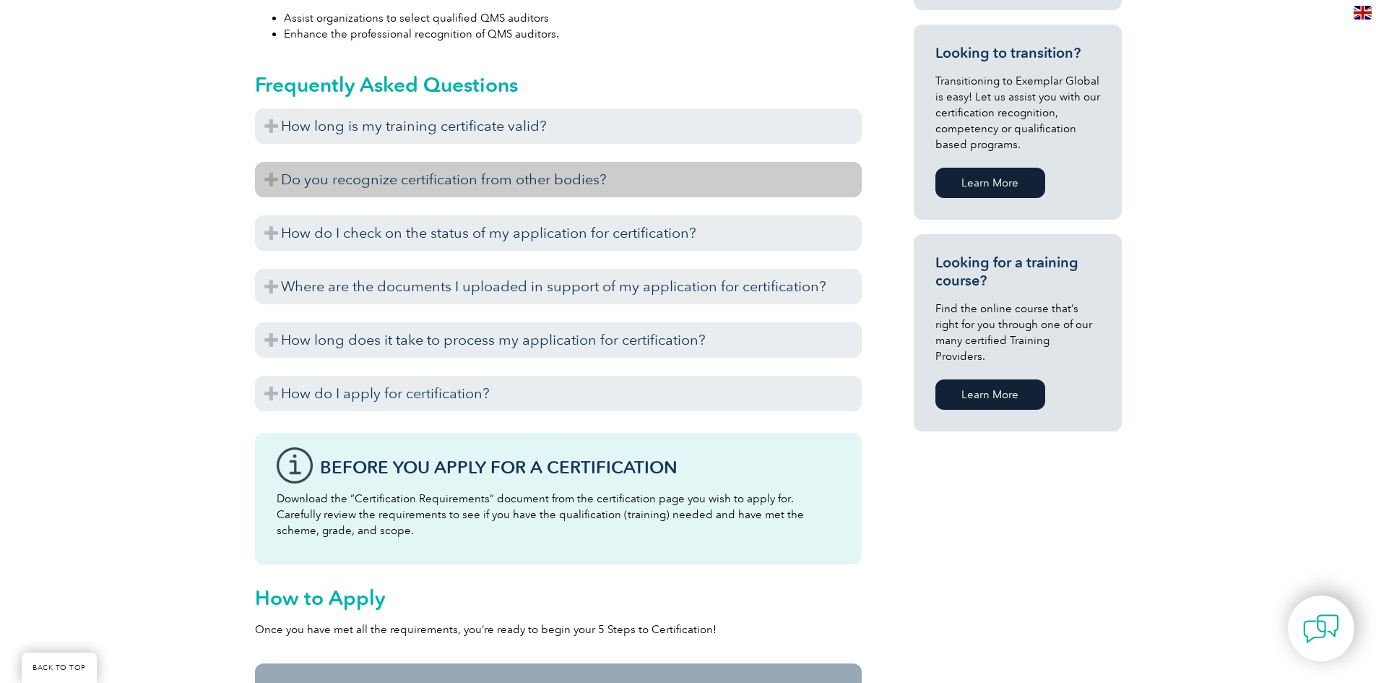
click at [348, 174] on h3 "Do you recognize certification from other bodies?" at bounding box center [558, 179] width 607 height 35
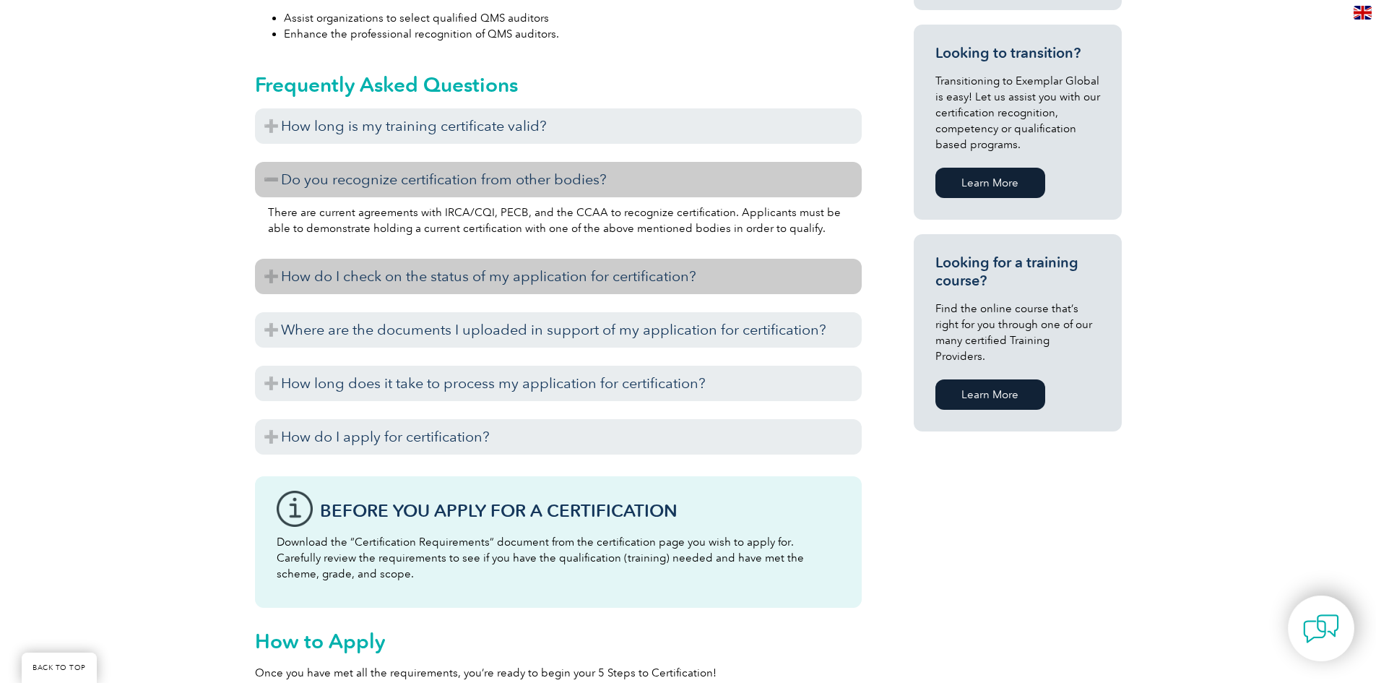
click at [637, 276] on h3 "How do I check on the status of my application for certification?" at bounding box center [558, 276] width 607 height 35
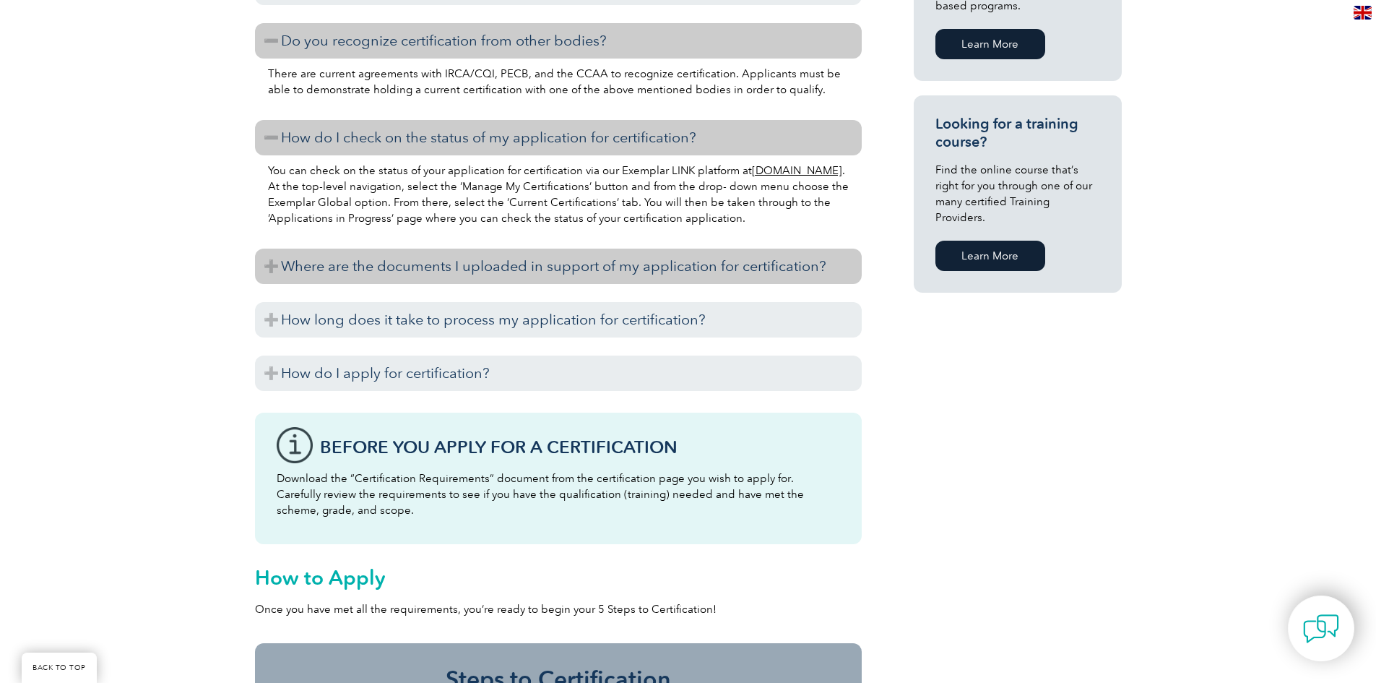
scroll to position [1012, 0]
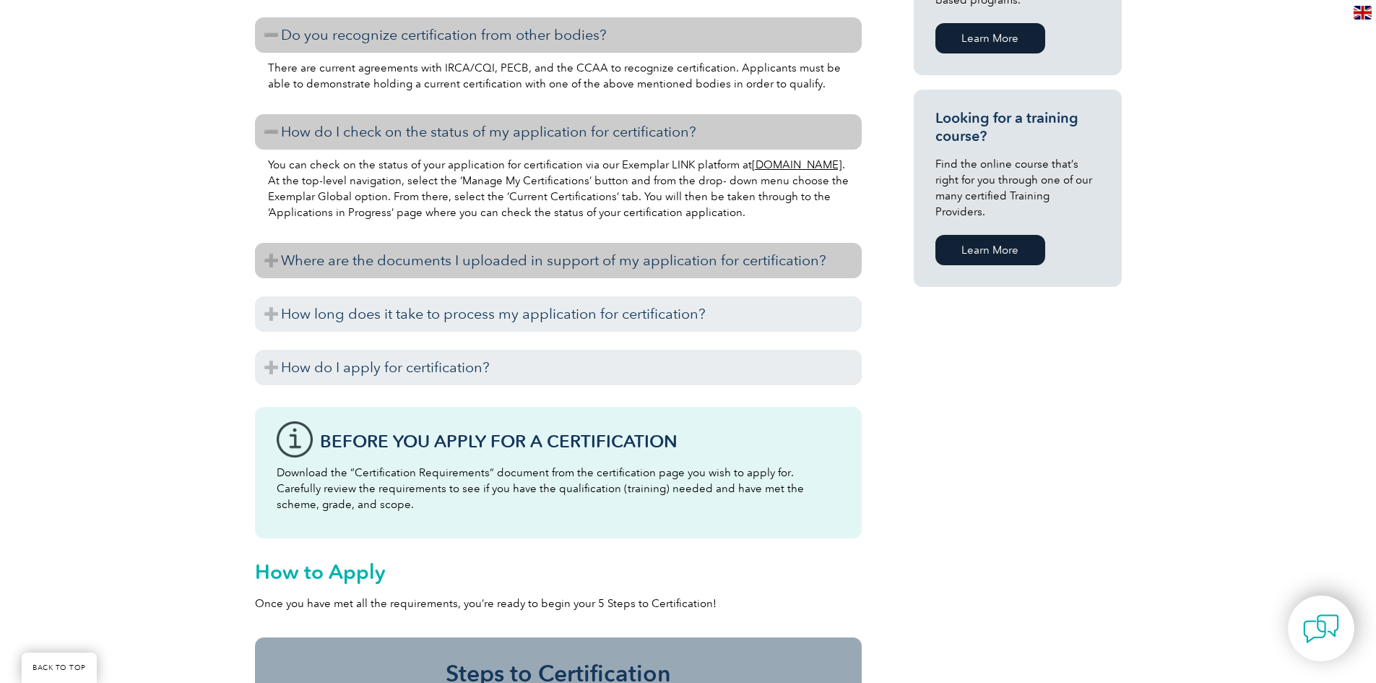
click at [600, 262] on h3 "Where are the documents I uploaded in support of my application for certificati…" at bounding box center [558, 260] width 607 height 35
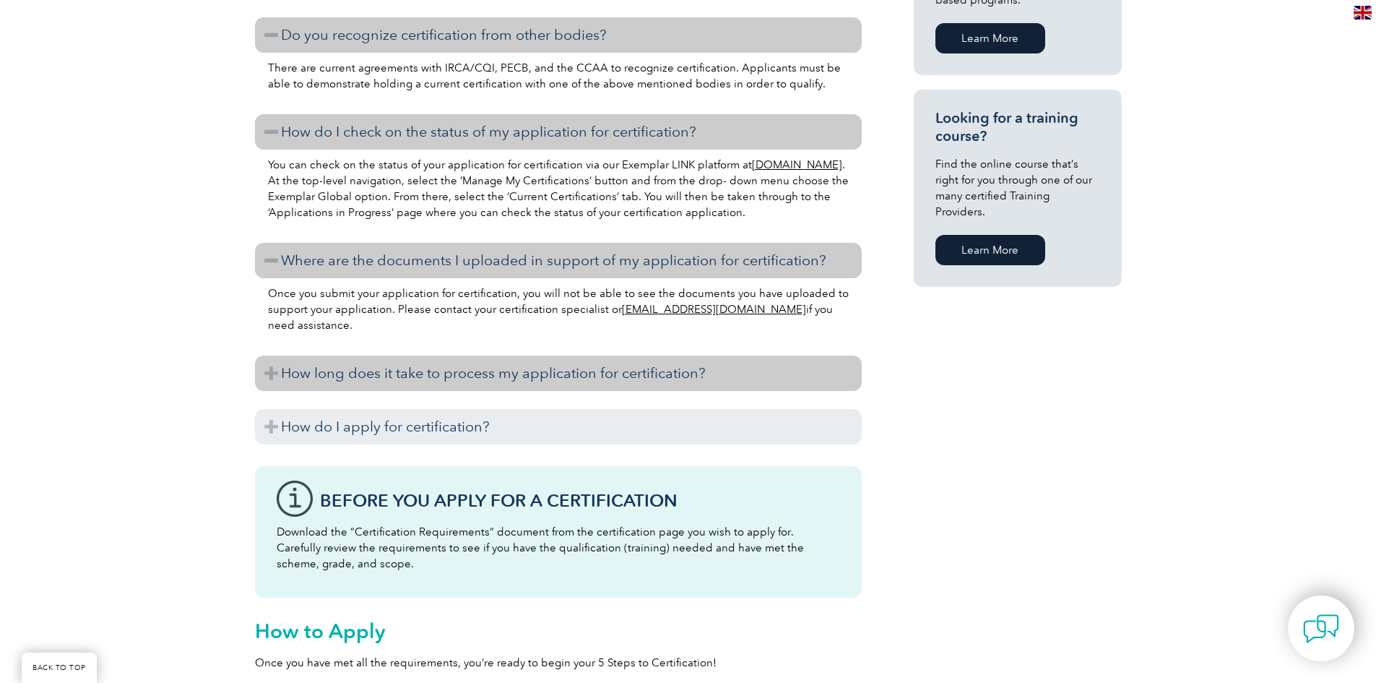
click at [591, 359] on h3 "How long does it take to process my application for certification?" at bounding box center [558, 372] width 607 height 35
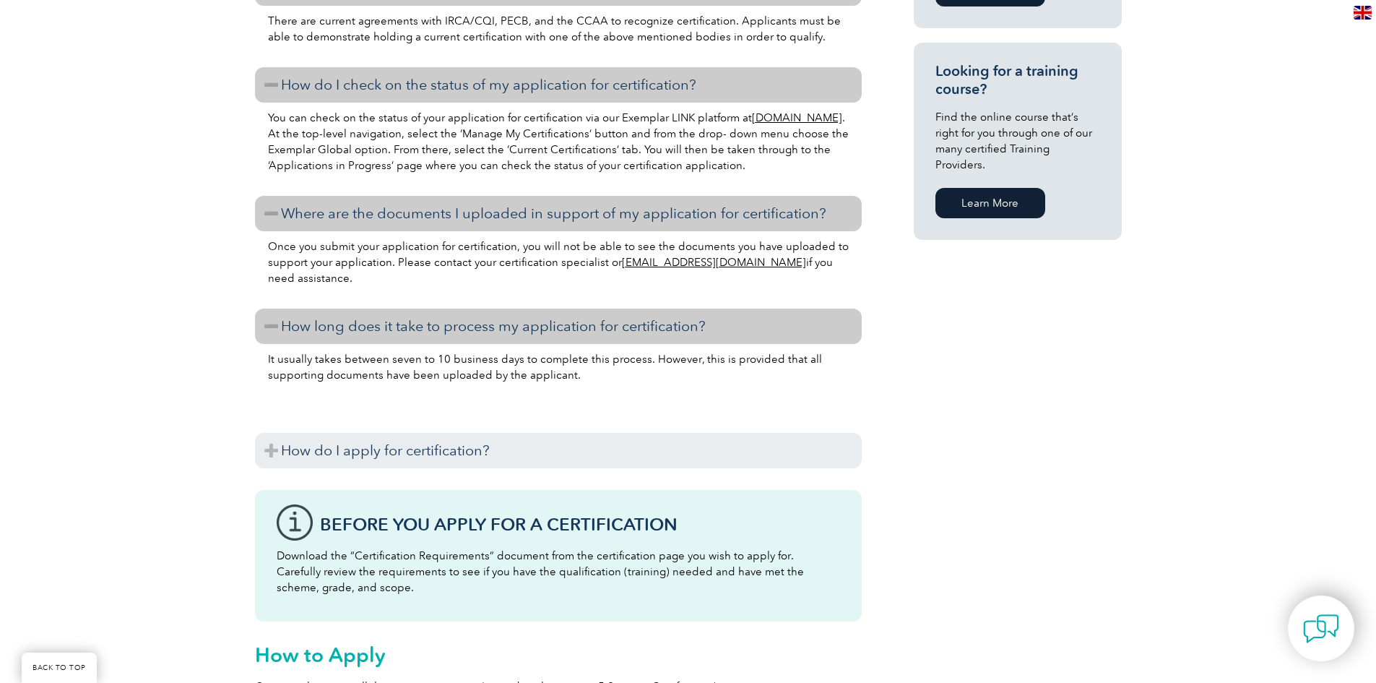
scroll to position [1084, 0]
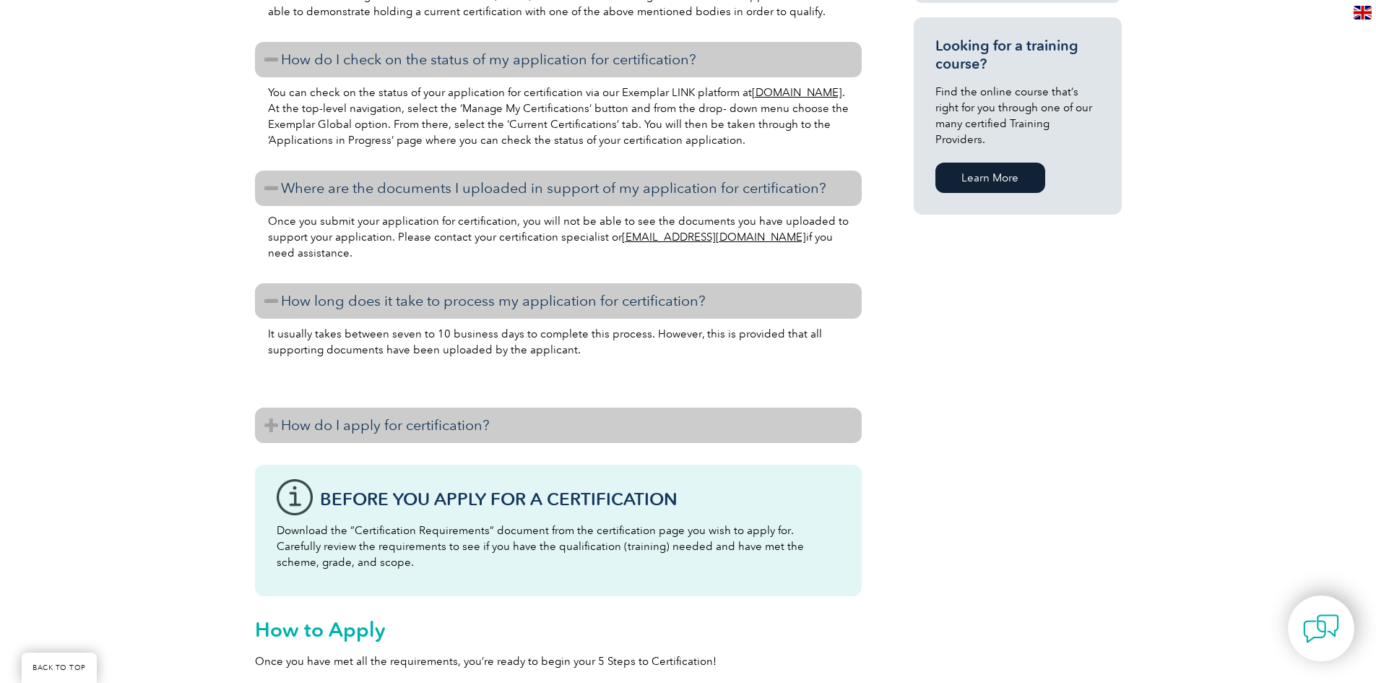
click at [611, 417] on h3 "How do I apply for certification?" at bounding box center [558, 425] width 607 height 35
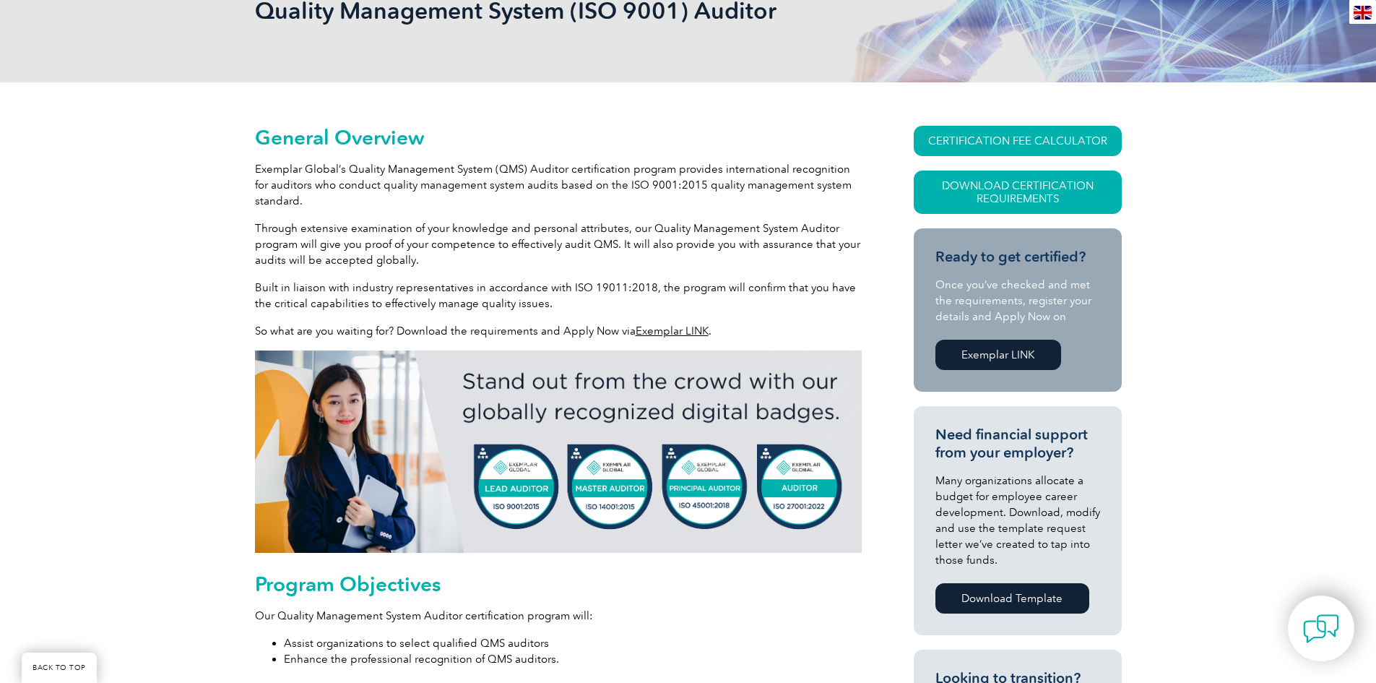
scroll to position [217, 0]
